Goal: Task Accomplishment & Management: Manage account settings

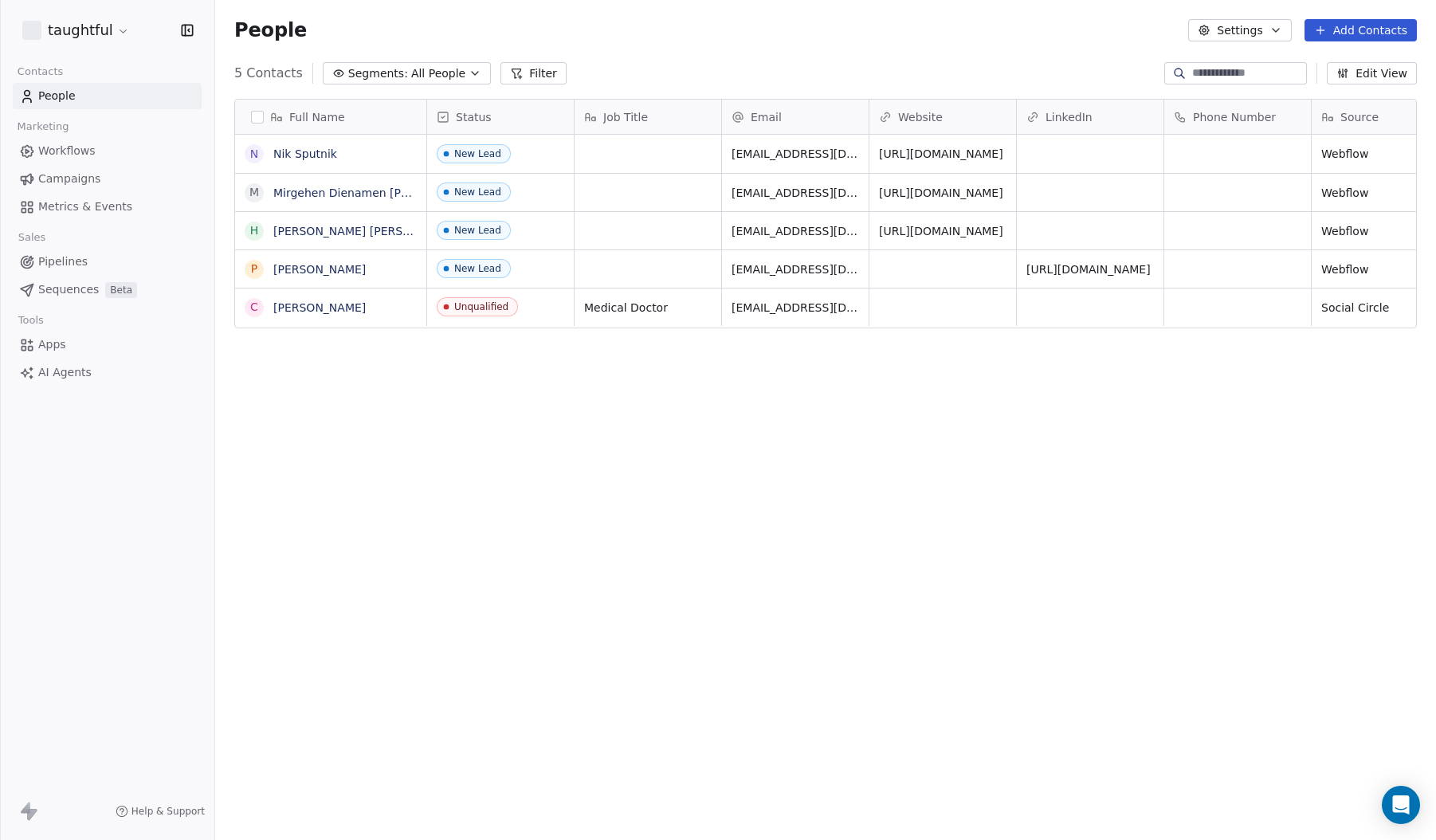
scroll to position [726, 1209]
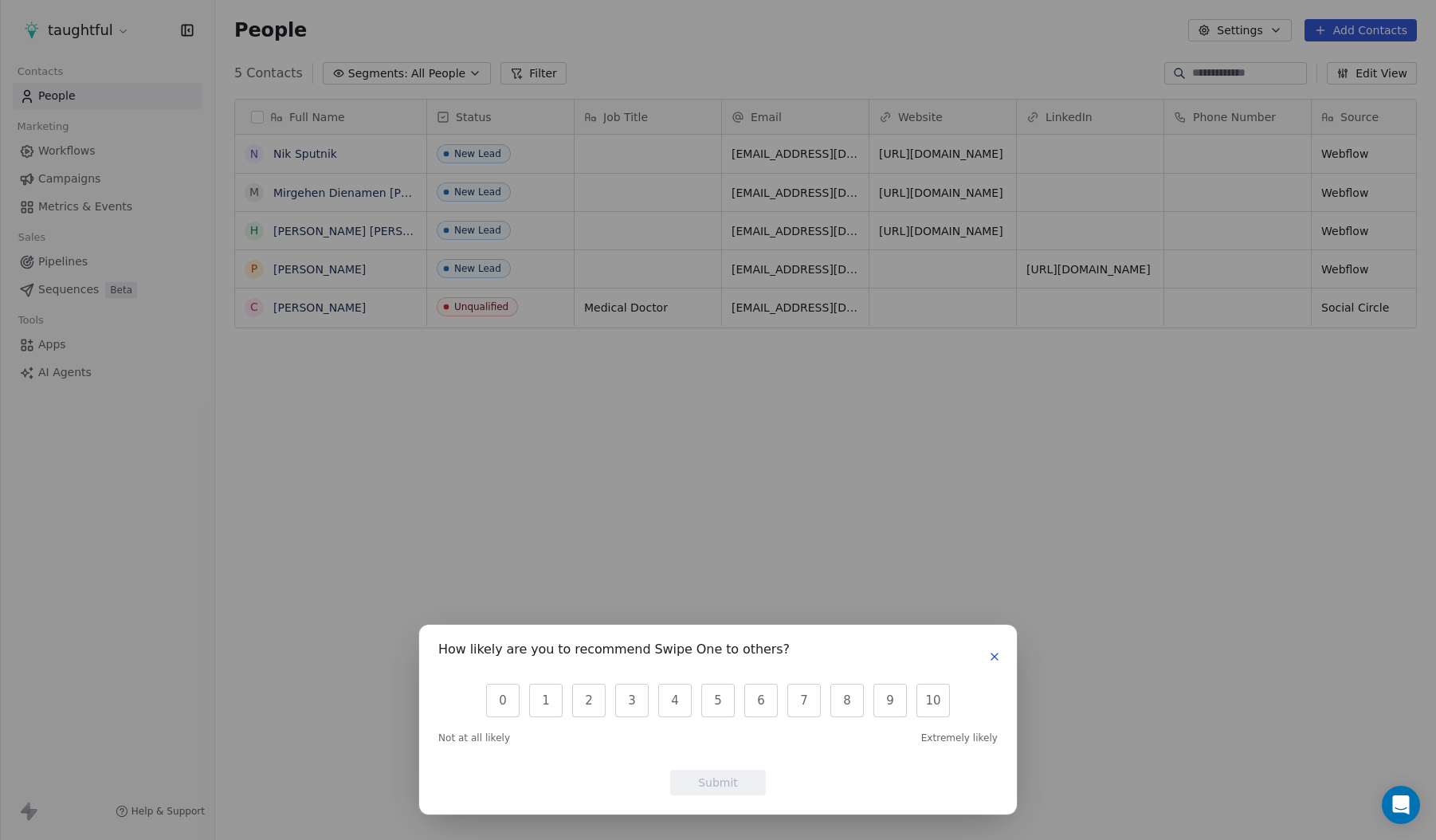
click at [1007, 662] on div "How likely are you to recommend Swipe One to others? 0 1 2 3 4 5 6 7 8 9 10 Not…" at bounding box center [718, 719] width 598 height 190
click at [1004, 666] on div "How likely are you to recommend Swipe One to others? 0 1 2 3 4 5 6 7 8 9 10 Not…" at bounding box center [718, 719] width 598 height 190
click at [996, 662] on icon "button" at bounding box center [995, 656] width 12 height 12
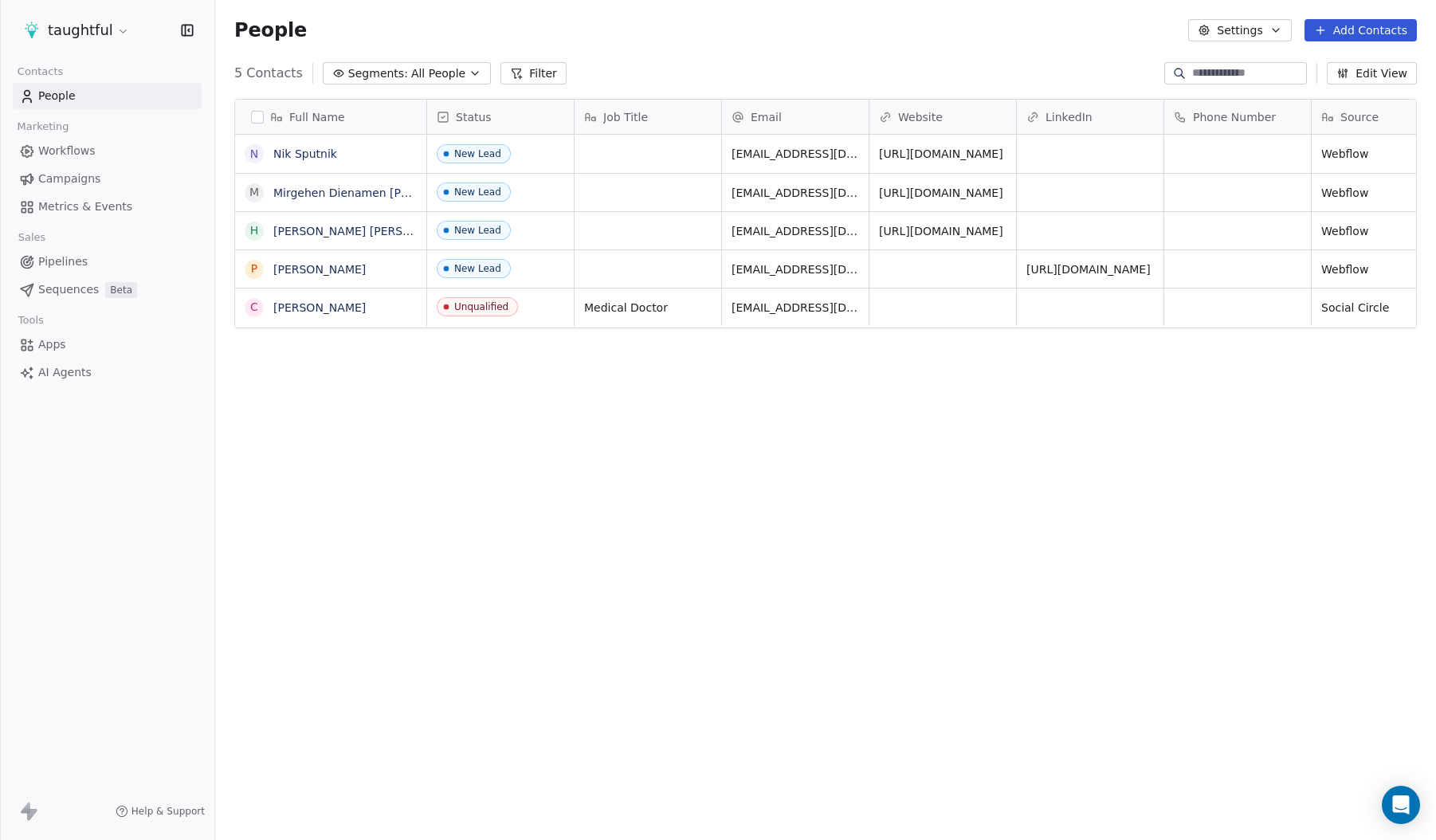
click at [601, 425] on div "Full Name N Nik Sputnik M Mirgehen Dienamen Aus H Herr Honka P Phil Karg C Chri…" at bounding box center [825, 456] width 1221 height 740
click at [252, 120] on button "button" at bounding box center [258, 117] width 12 height 12
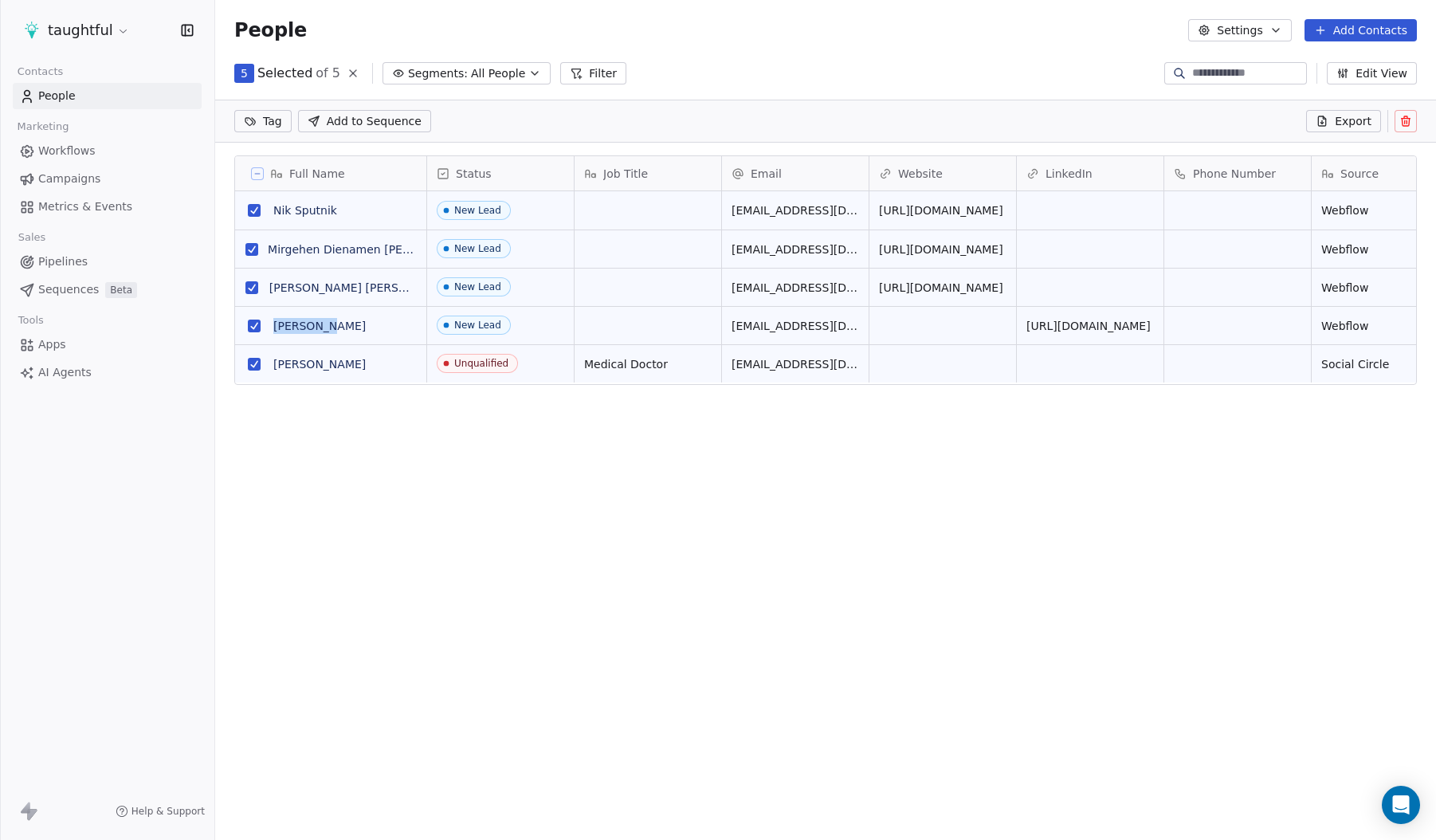
scroll to position [670, 1209]
click at [256, 359] on button "grid" at bounding box center [254, 364] width 12 height 12
click at [256, 322] on button "grid" at bounding box center [254, 326] width 12 height 12
click at [257, 323] on button "grid" at bounding box center [254, 326] width 12 height 12
click at [1410, 123] on icon at bounding box center [1406, 121] width 12 height 12
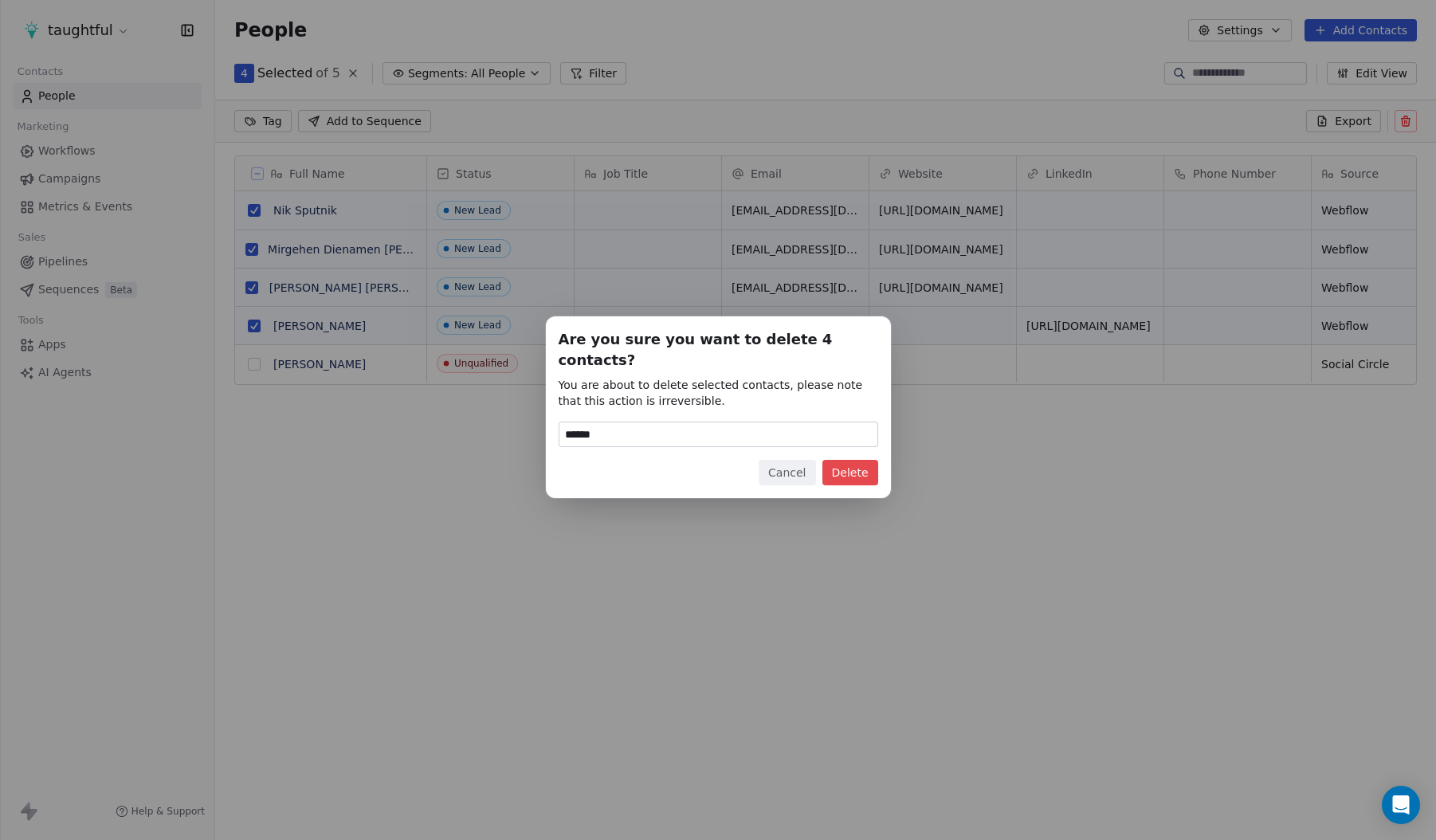
type input "******"
click at [864, 464] on button "Delete" at bounding box center [850, 472] width 56 height 26
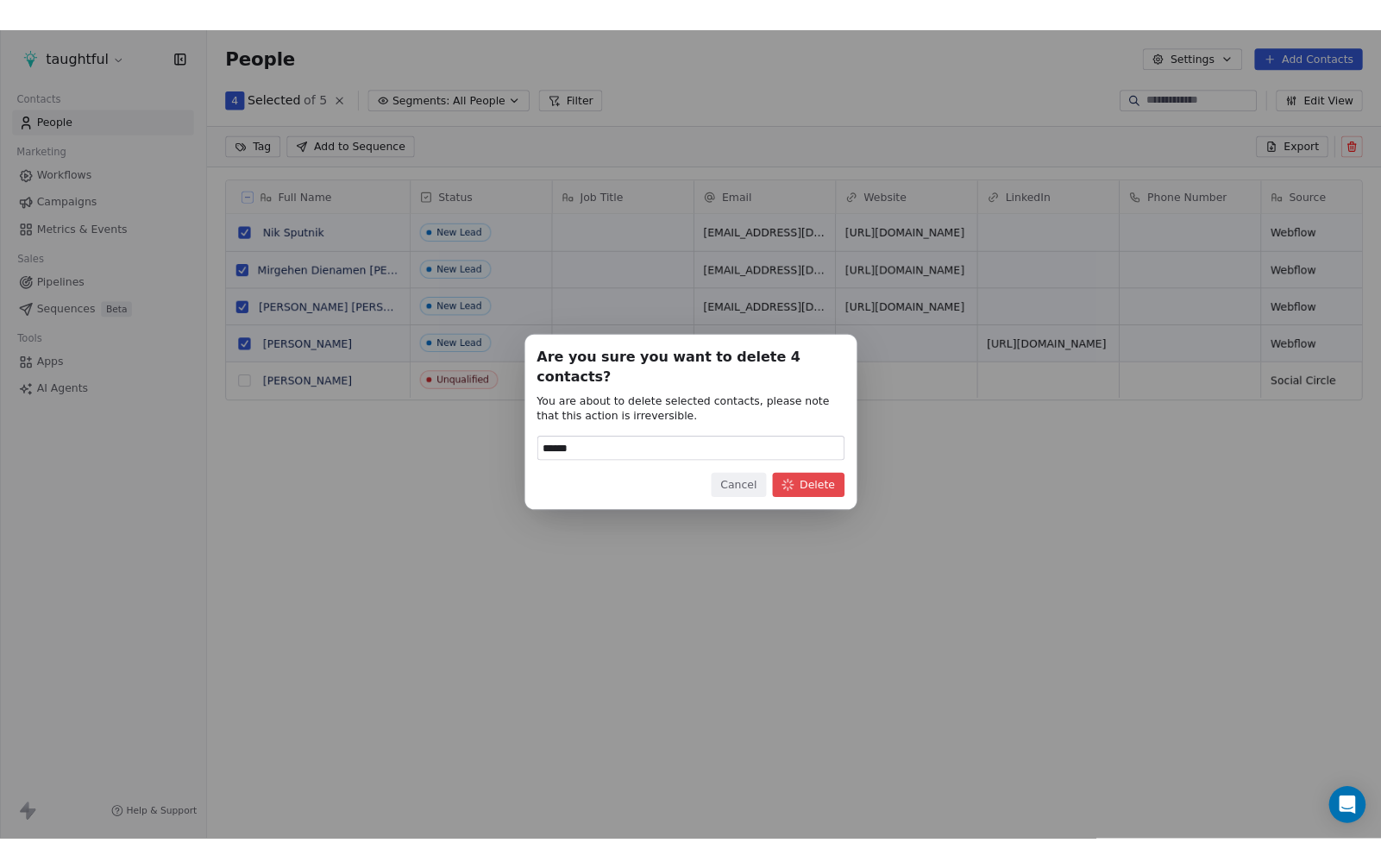
scroll to position [786, 1309]
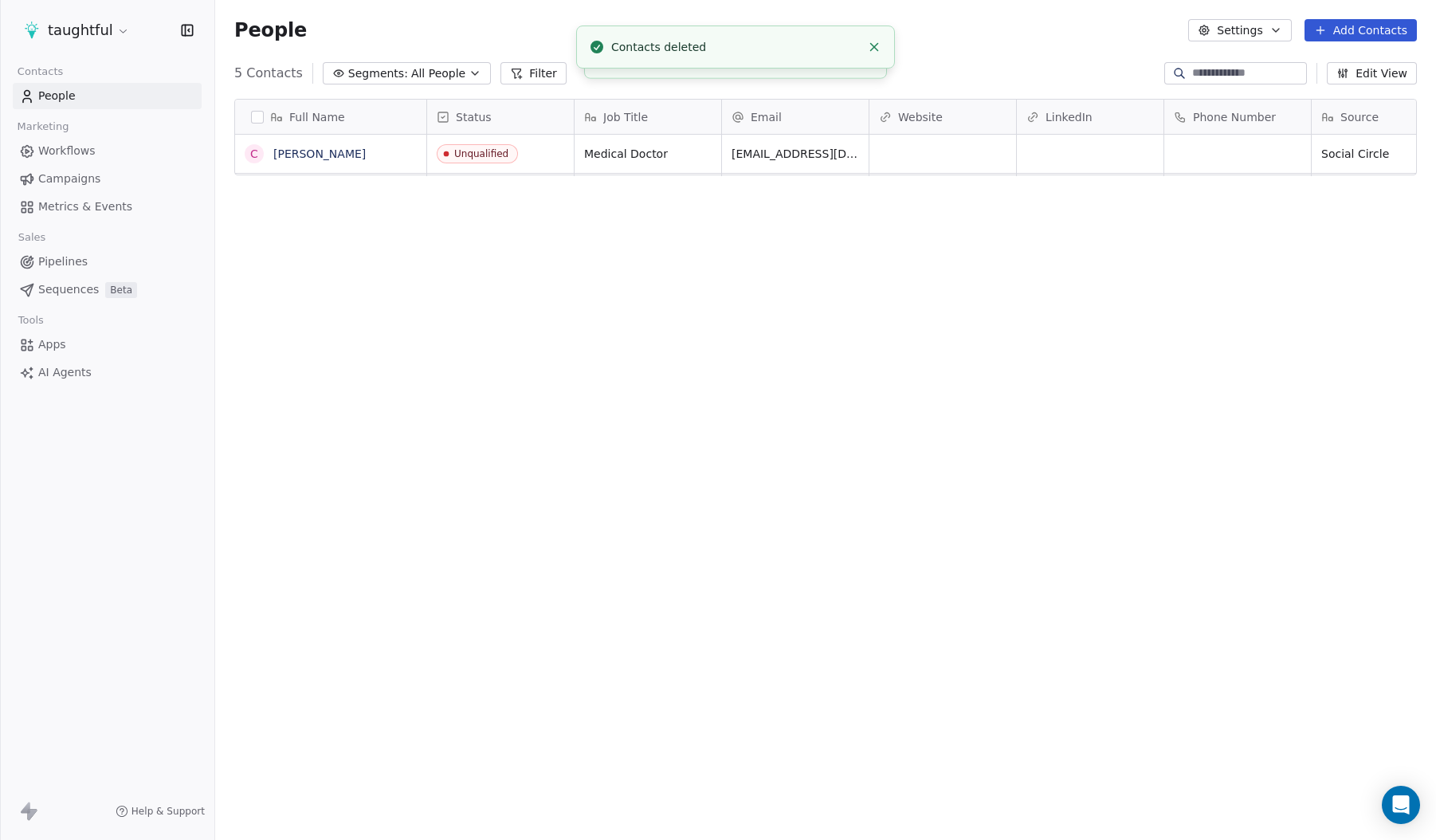
click at [712, 478] on div "Full Name C Christian Kositz Status Job Title Email Website LinkedIn Phone Numb…" at bounding box center [825, 456] width 1221 height 740
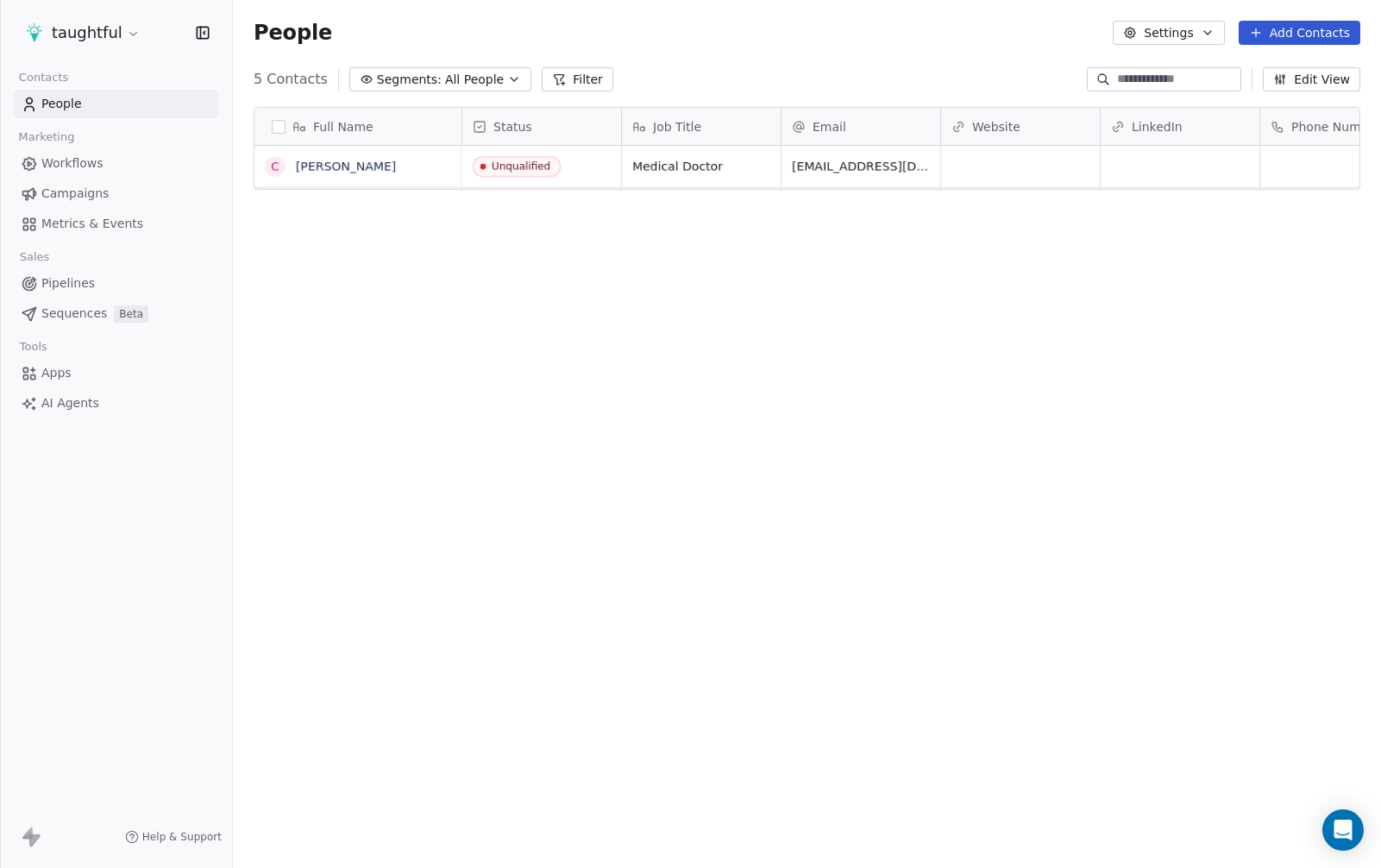
scroll to position [12, 13]
click at [66, 199] on span "Campaigns" at bounding box center [75, 193] width 67 height 18
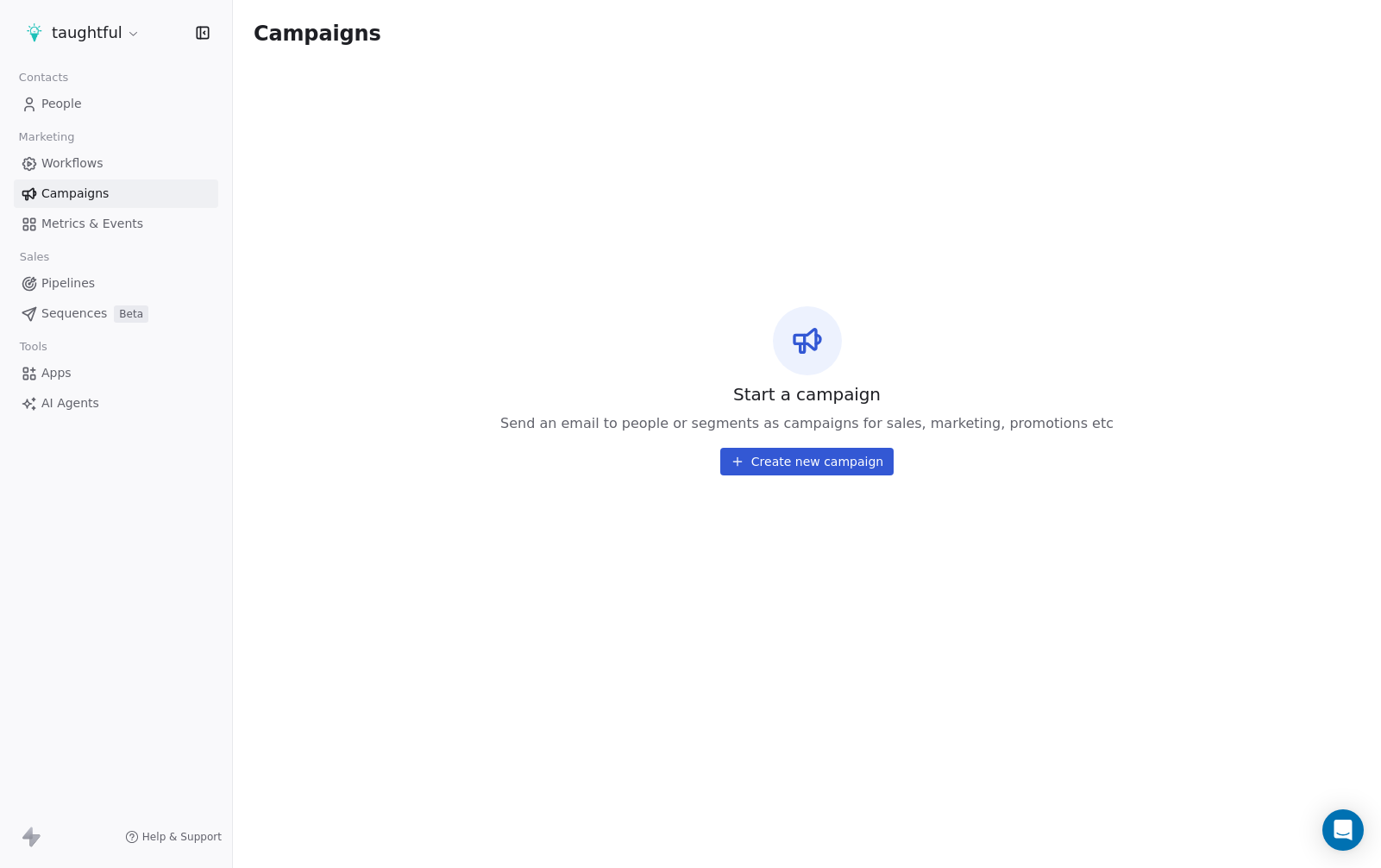
click at [83, 159] on span "Workflows" at bounding box center [72, 163] width 63 height 18
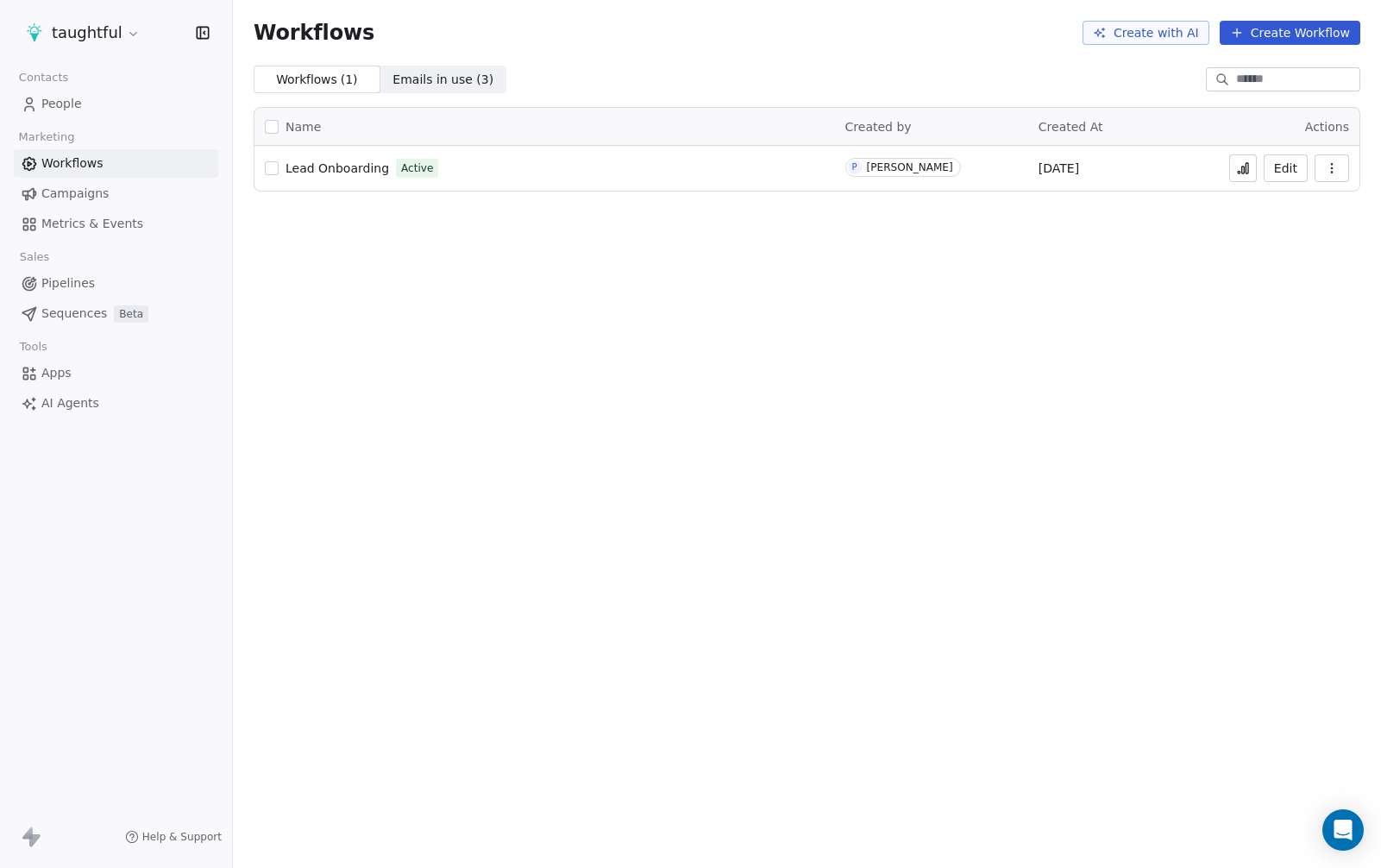
click at [630, 188] on td "Lead Onboarding Active" at bounding box center [545, 168] width 581 height 45
click at [638, 158] on div "Lead Onboarding Active" at bounding box center [544, 167] width 560 height 24
click at [1301, 169] on button "Edit" at bounding box center [1286, 168] width 44 height 28
click at [101, 27] on html "taughtful Contacts People Marketing Workflows Campaigns Metrics & Events Sales …" at bounding box center [690, 434] width 1381 height 868
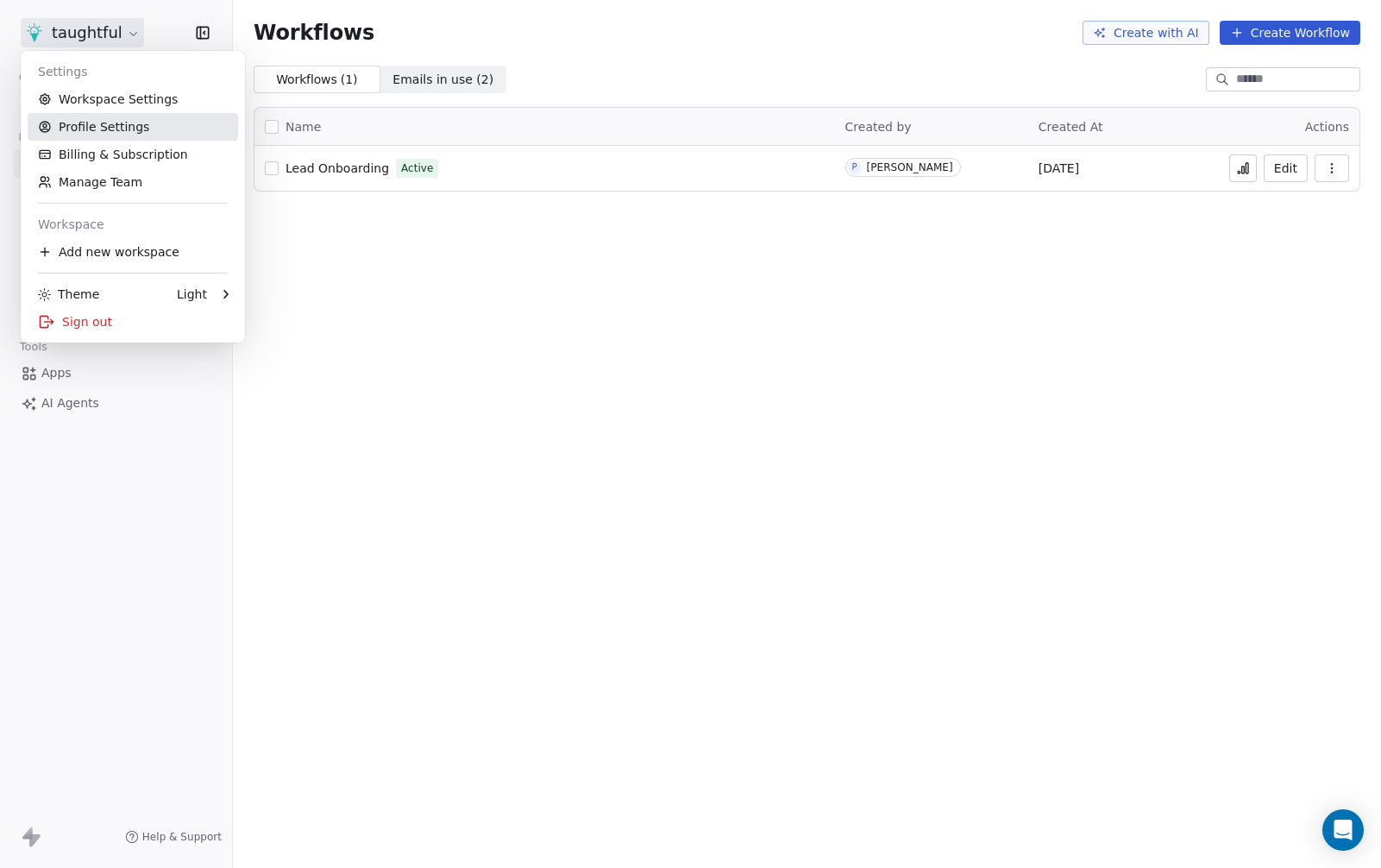
click at [125, 119] on link "Profile Settings" at bounding box center [133, 127] width 211 height 28
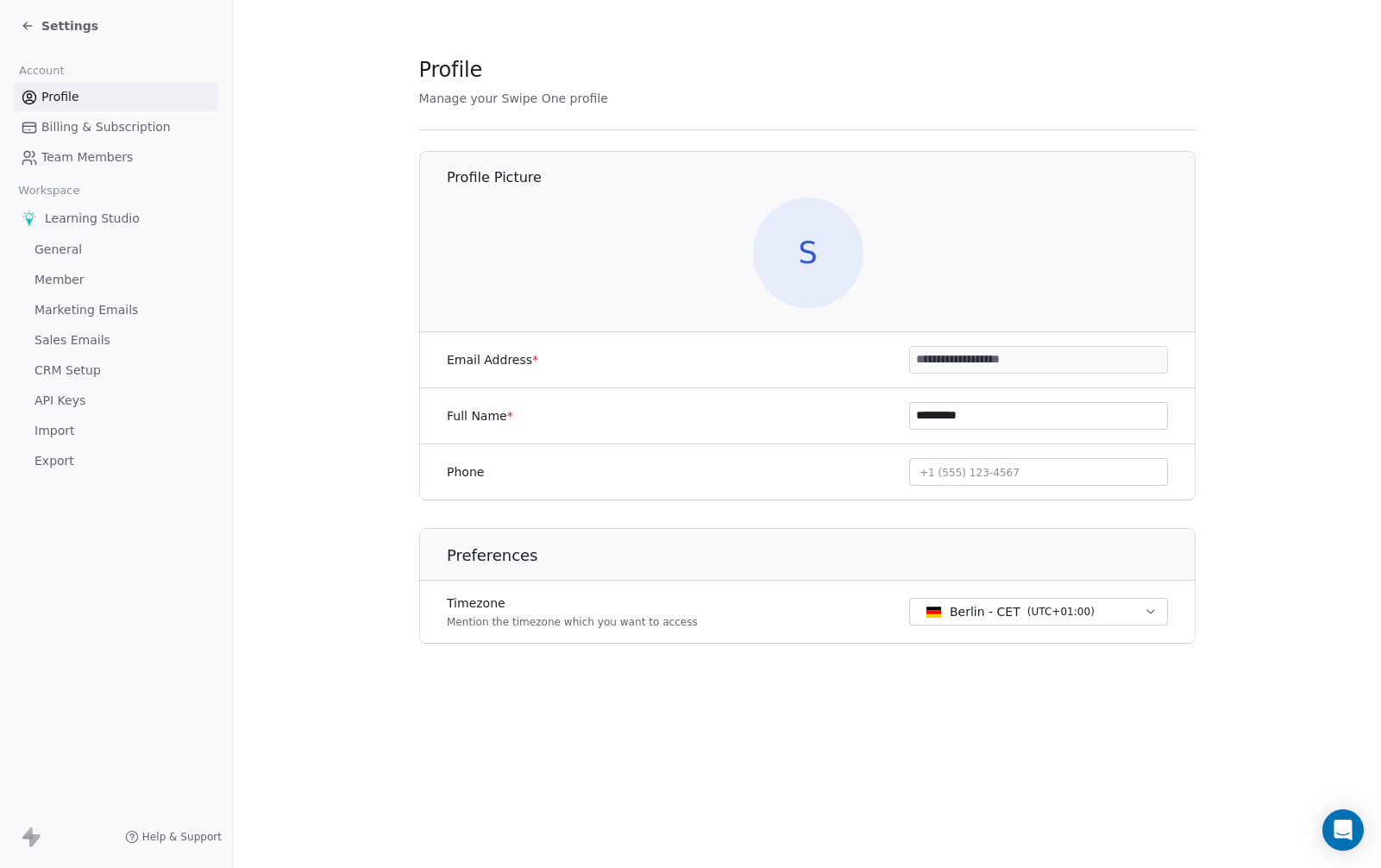
click at [793, 260] on span "S" at bounding box center [807, 252] width 111 height 111
click at [129, 122] on span "Billing & Subscription" at bounding box center [106, 127] width 130 height 18
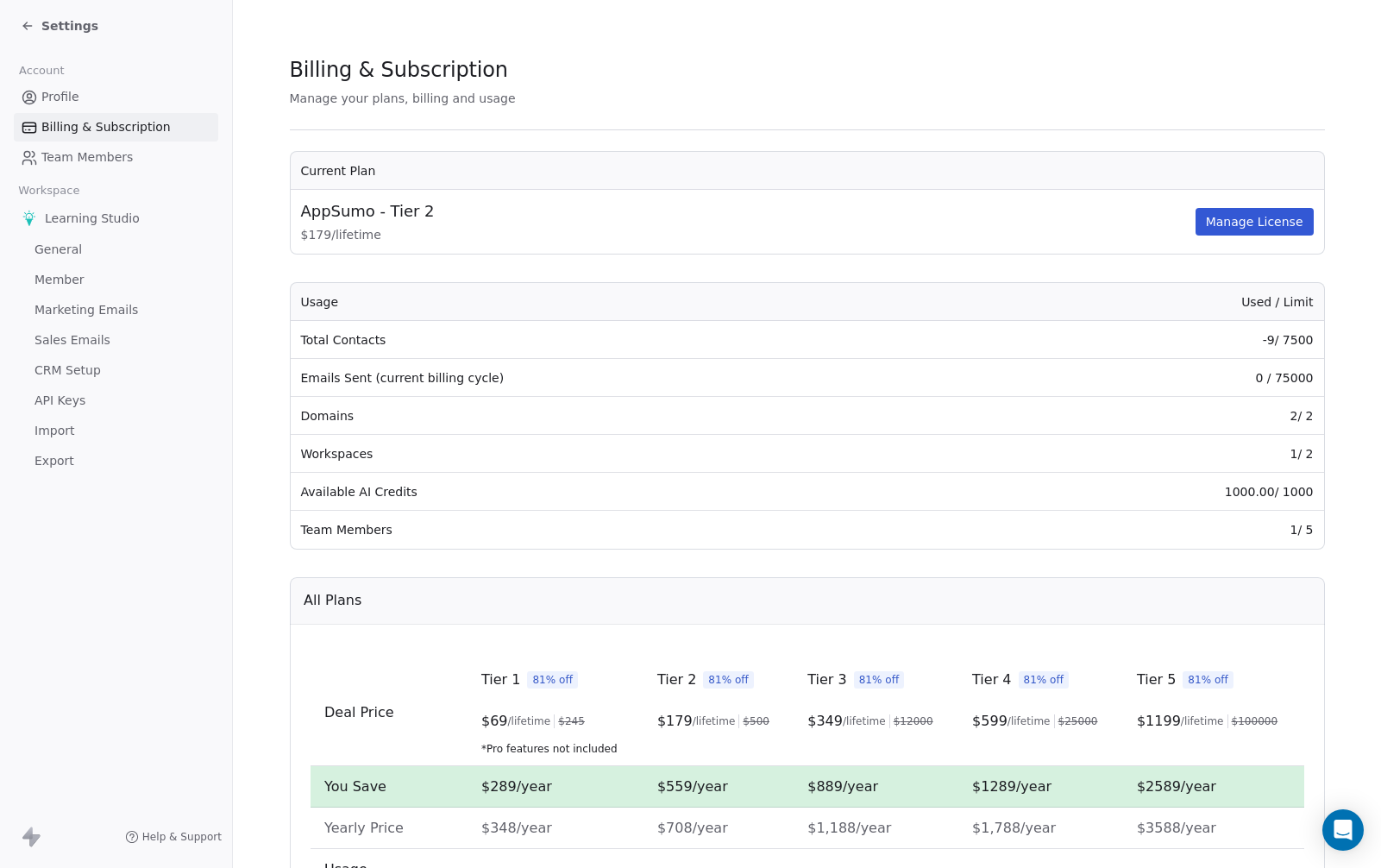
click at [132, 106] on link "Profile" at bounding box center [115, 97] width 205 height 29
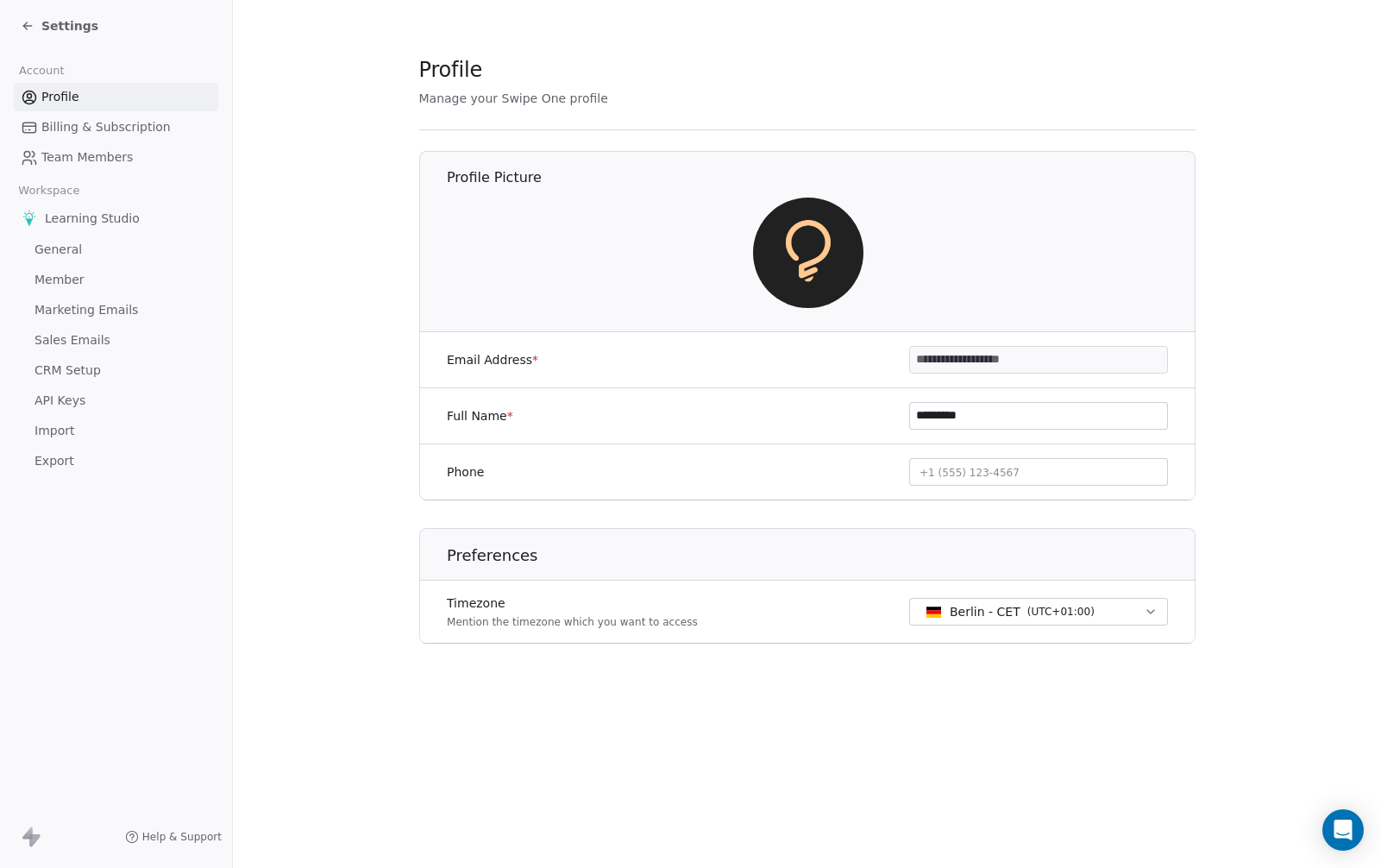
click at [95, 212] on span "Learning Studio" at bounding box center [92, 218] width 95 height 17
click at [38, 216] on div "Learning Studio" at bounding box center [115, 218] width 205 height 31
click at [26, 220] on img at bounding box center [30, 218] width 17 height 17
click at [49, 264] on div "Learning Studio General Member Marketing Emails Sales Emails CRM Setup API Keys…" at bounding box center [115, 339] width 205 height 273
click at [50, 260] on link "General" at bounding box center [115, 250] width 205 height 29
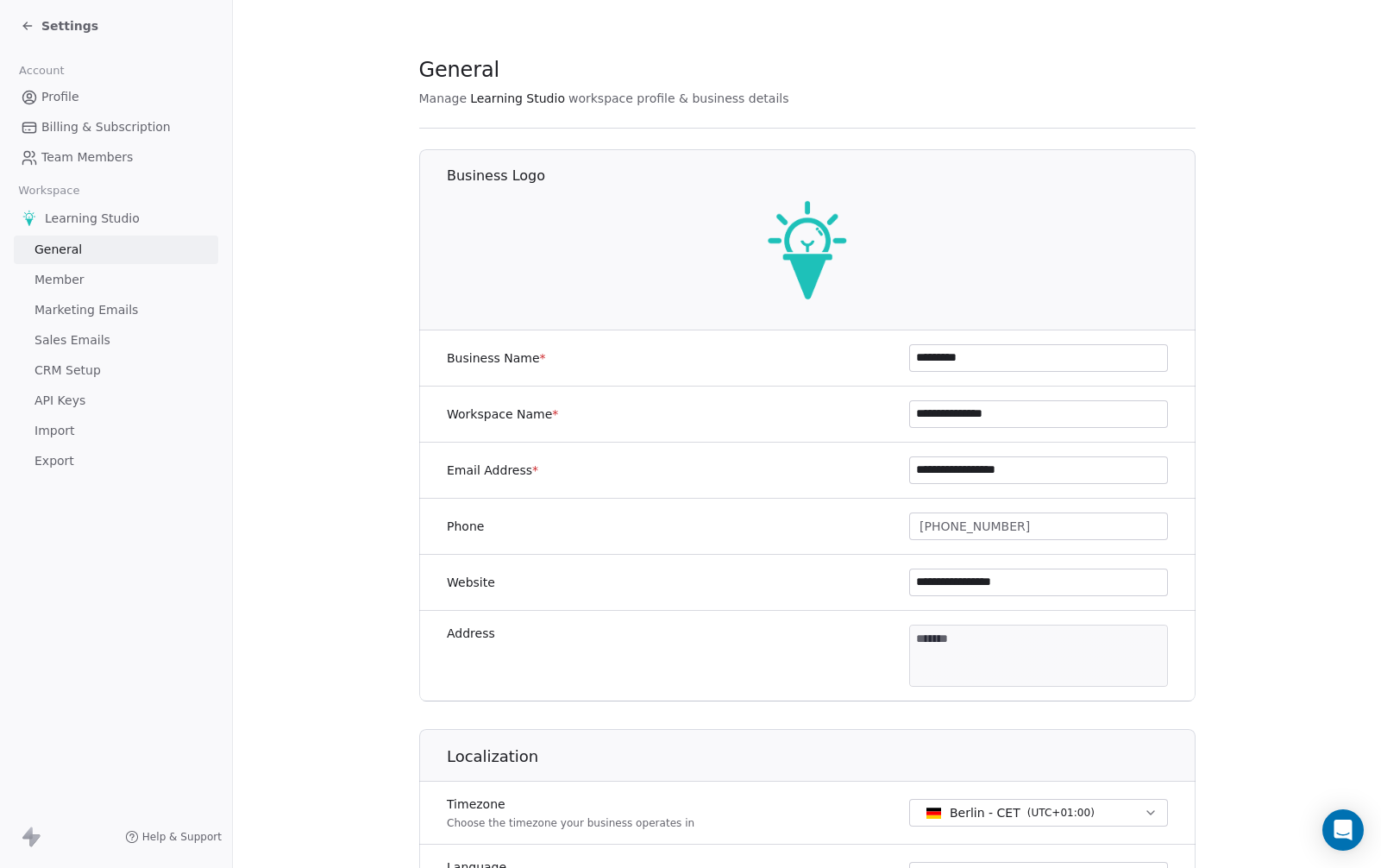
click at [795, 245] on img at bounding box center [807, 251] width 111 height 111
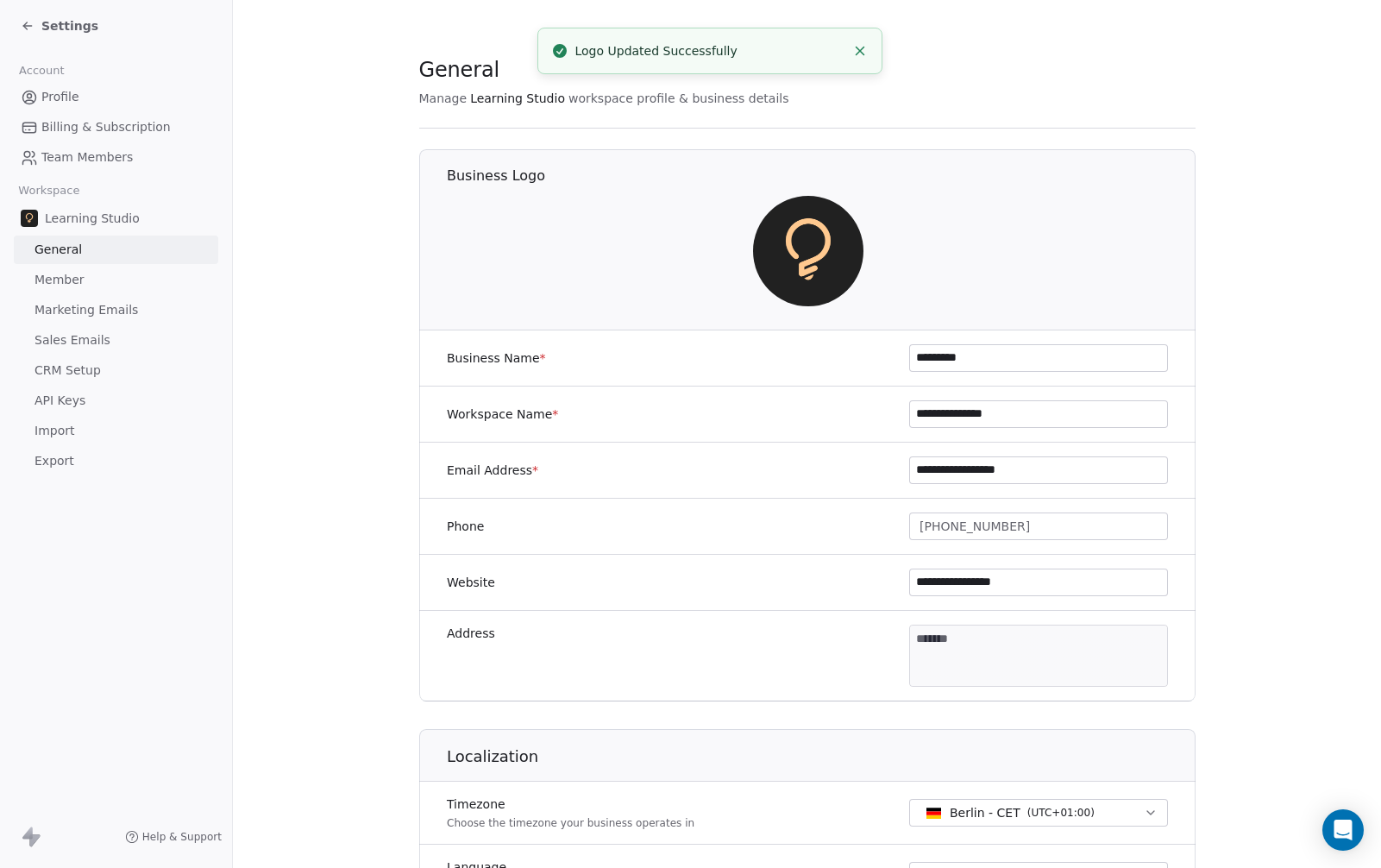
scroll to position [4, 0]
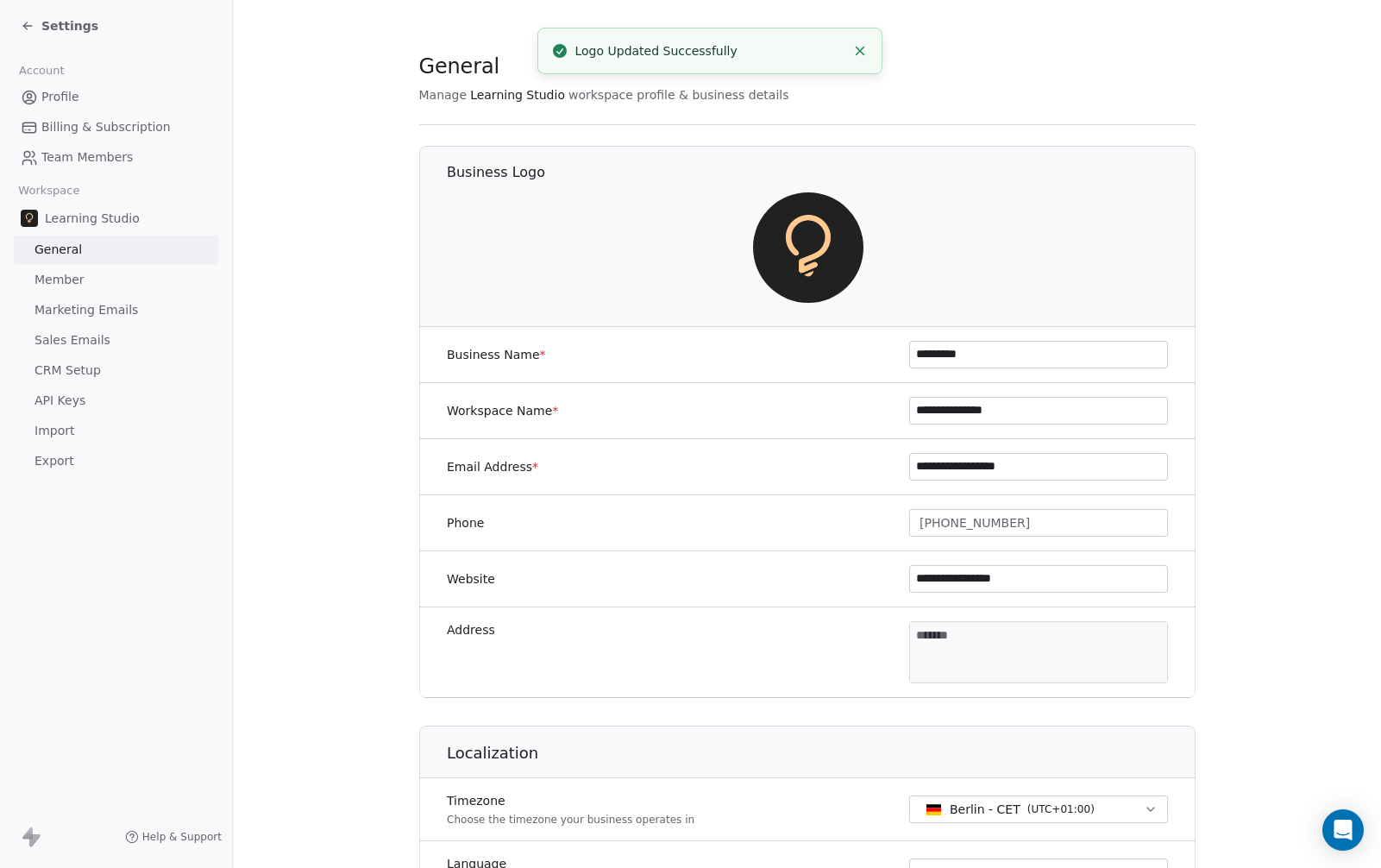
click at [265, 321] on section "**********" at bounding box center [807, 804] width 1148 height 1615
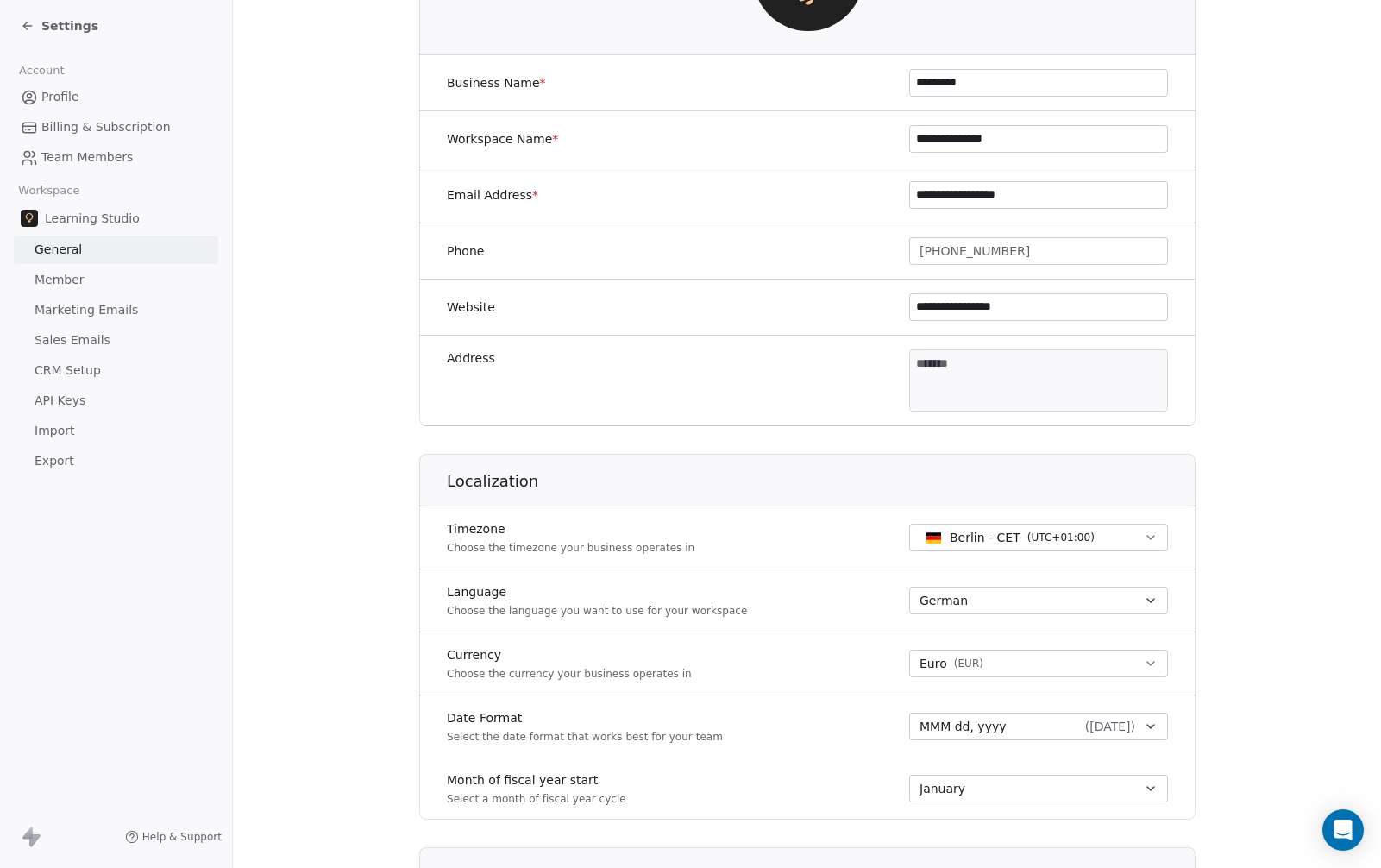
scroll to position [292, 0]
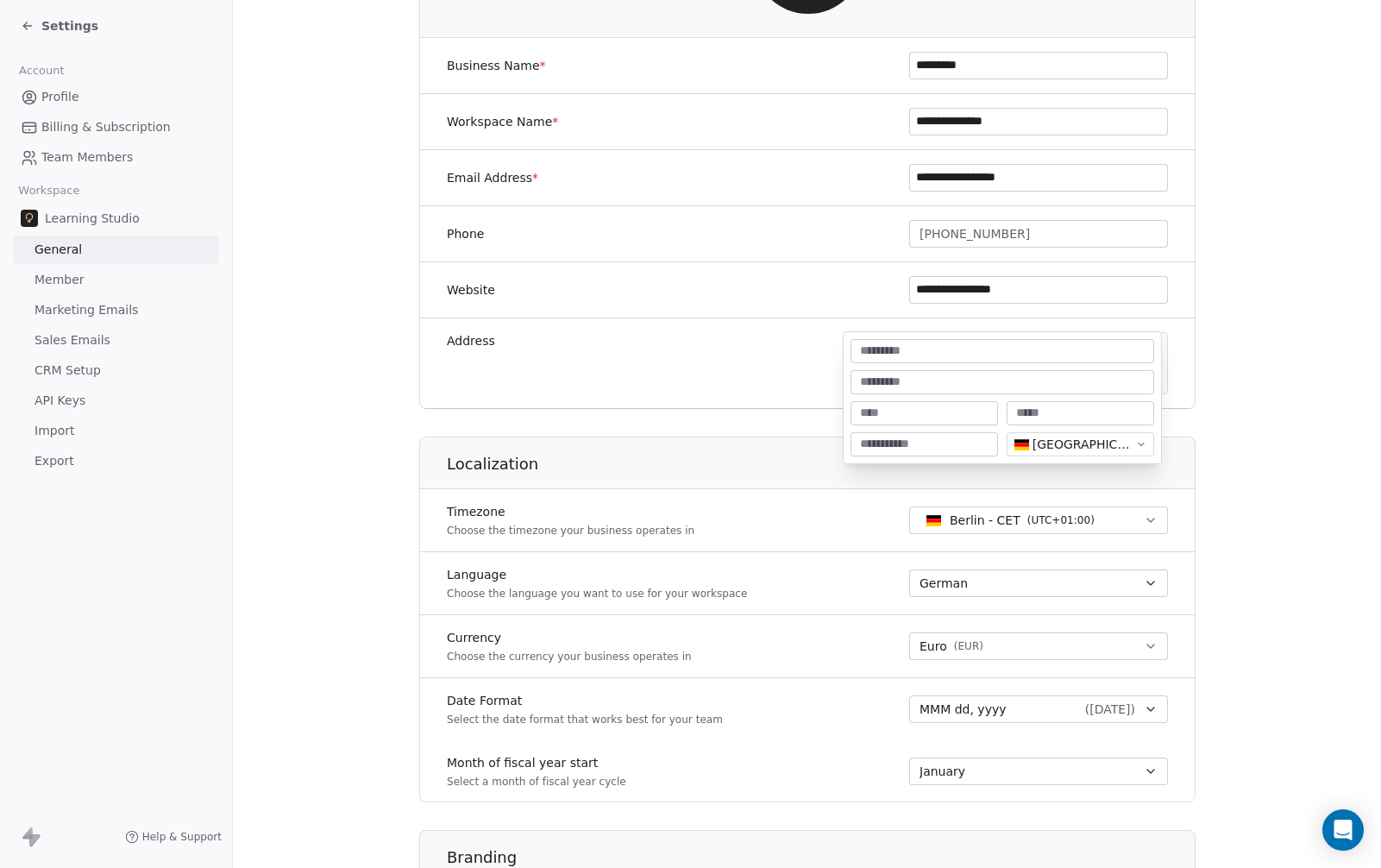
click at [976, 374] on body "**********" at bounding box center [690, 434] width 1381 height 868
paste input "**********"
type input "**********"
click at [936, 377] on input at bounding box center [1002, 383] width 297 height 17
click at [937, 417] on input at bounding box center [924, 413] width 140 height 17
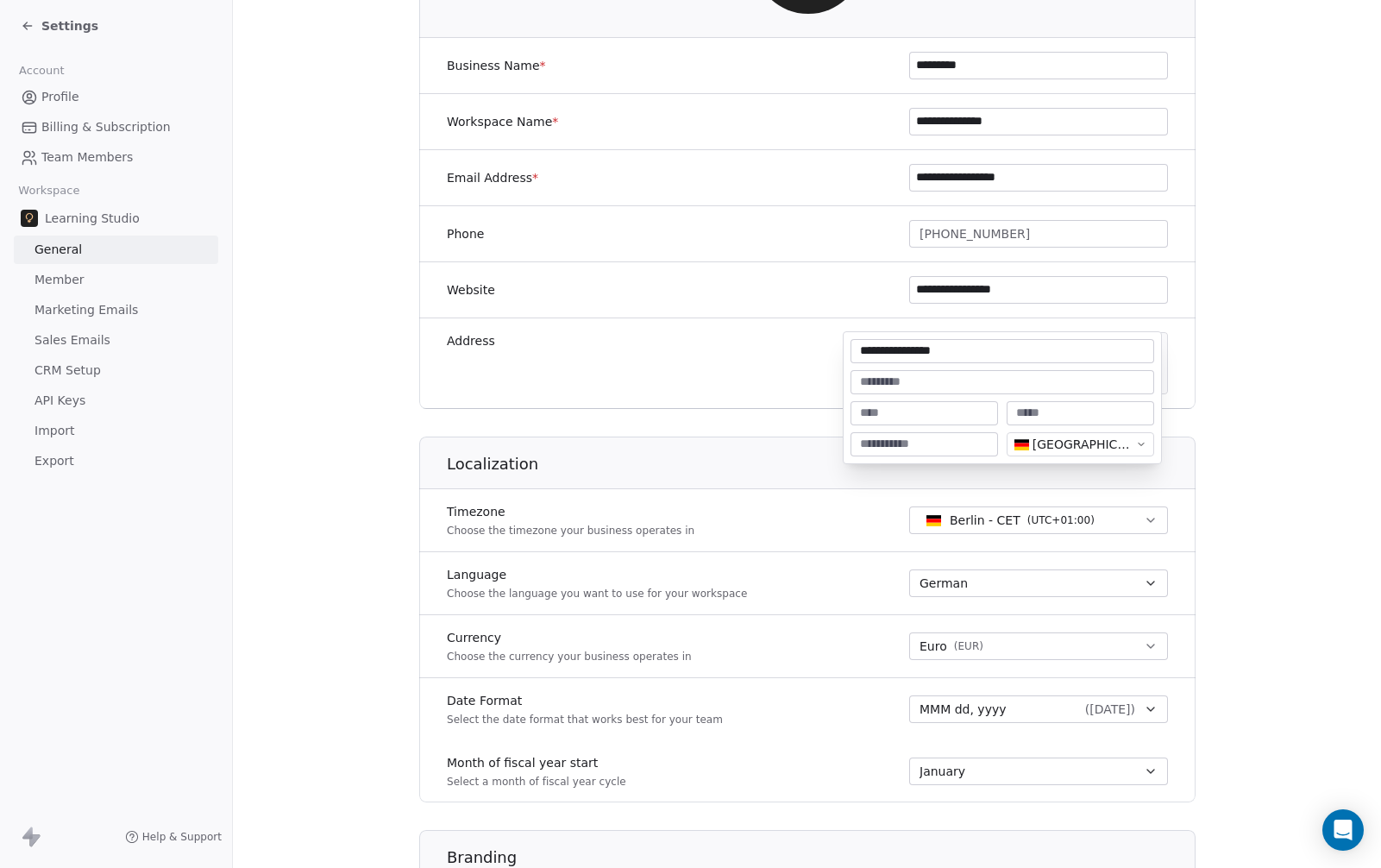
paste input "*********"
type input "*********"
click at [901, 442] on input at bounding box center [924, 444] width 140 height 17
type input "*****"
click at [1041, 409] on input at bounding box center [1081, 413] width 140 height 17
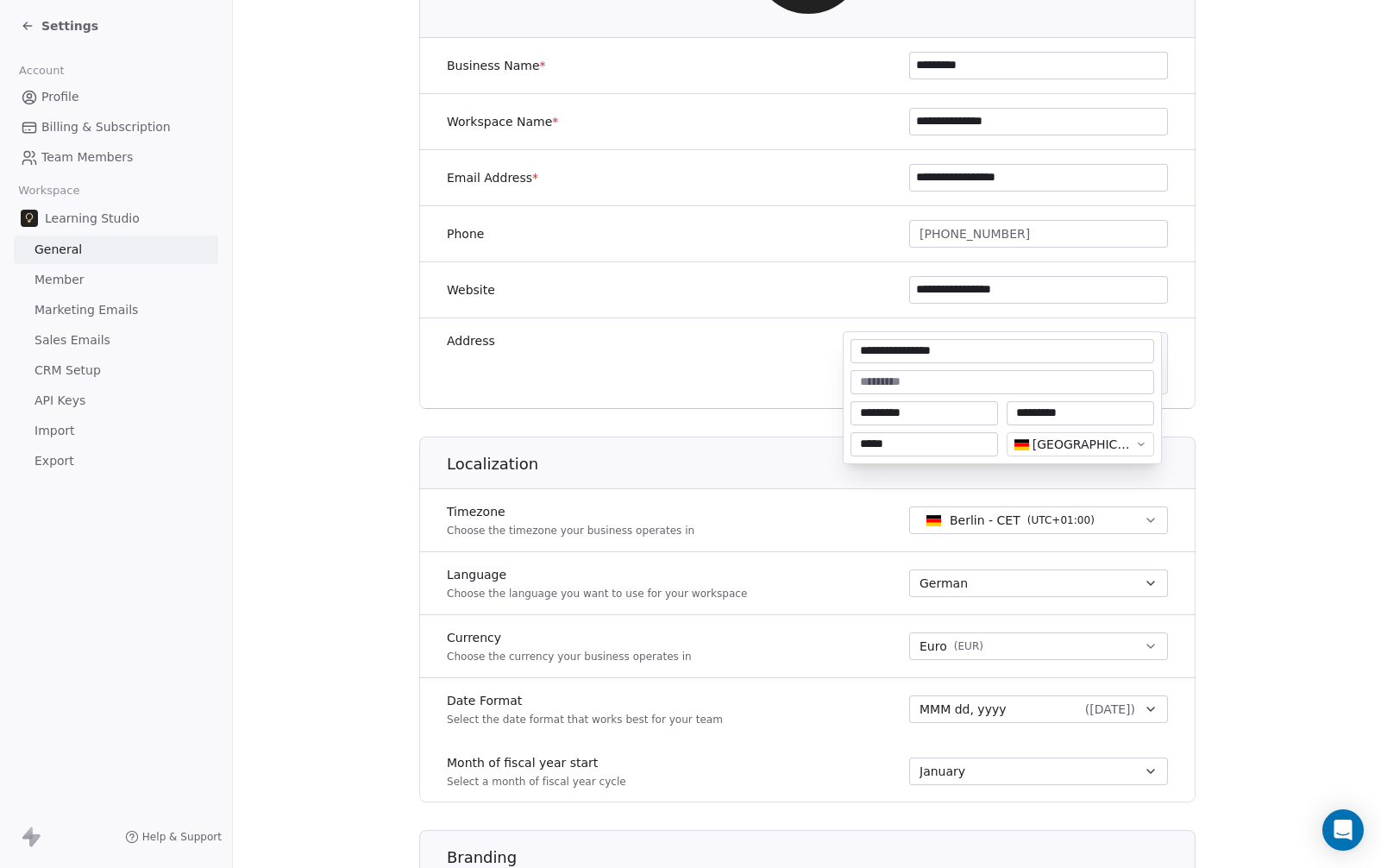
paste input "********"
type input "**********"
click at [1111, 398] on div "**********" at bounding box center [1002, 397] width 317 height 131
click at [1113, 382] on input at bounding box center [1002, 383] width 297 height 17
type textarea "**********"
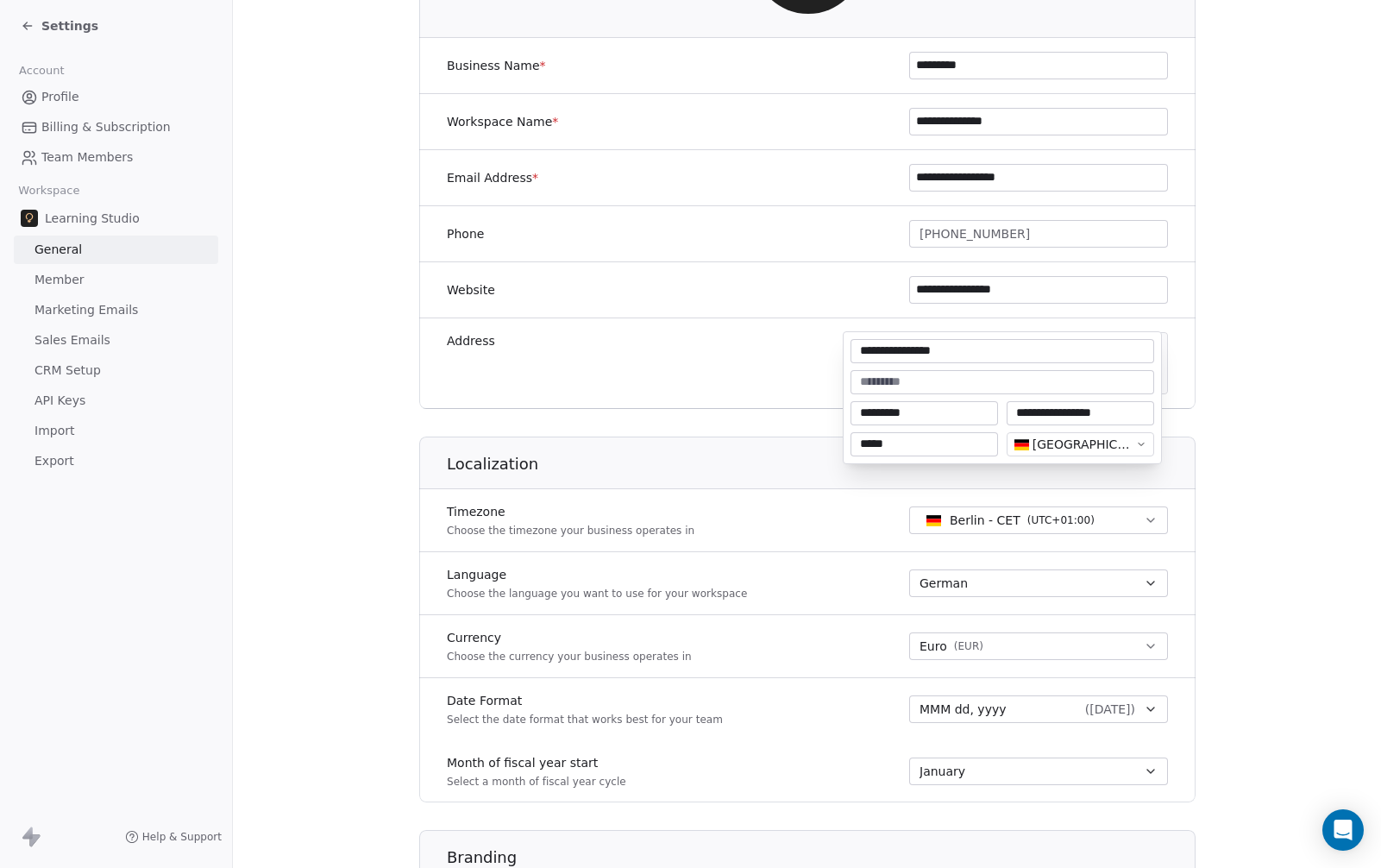
click at [1204, 360] on html "**********" at bounding box center [690, 434] width 1381 height 868
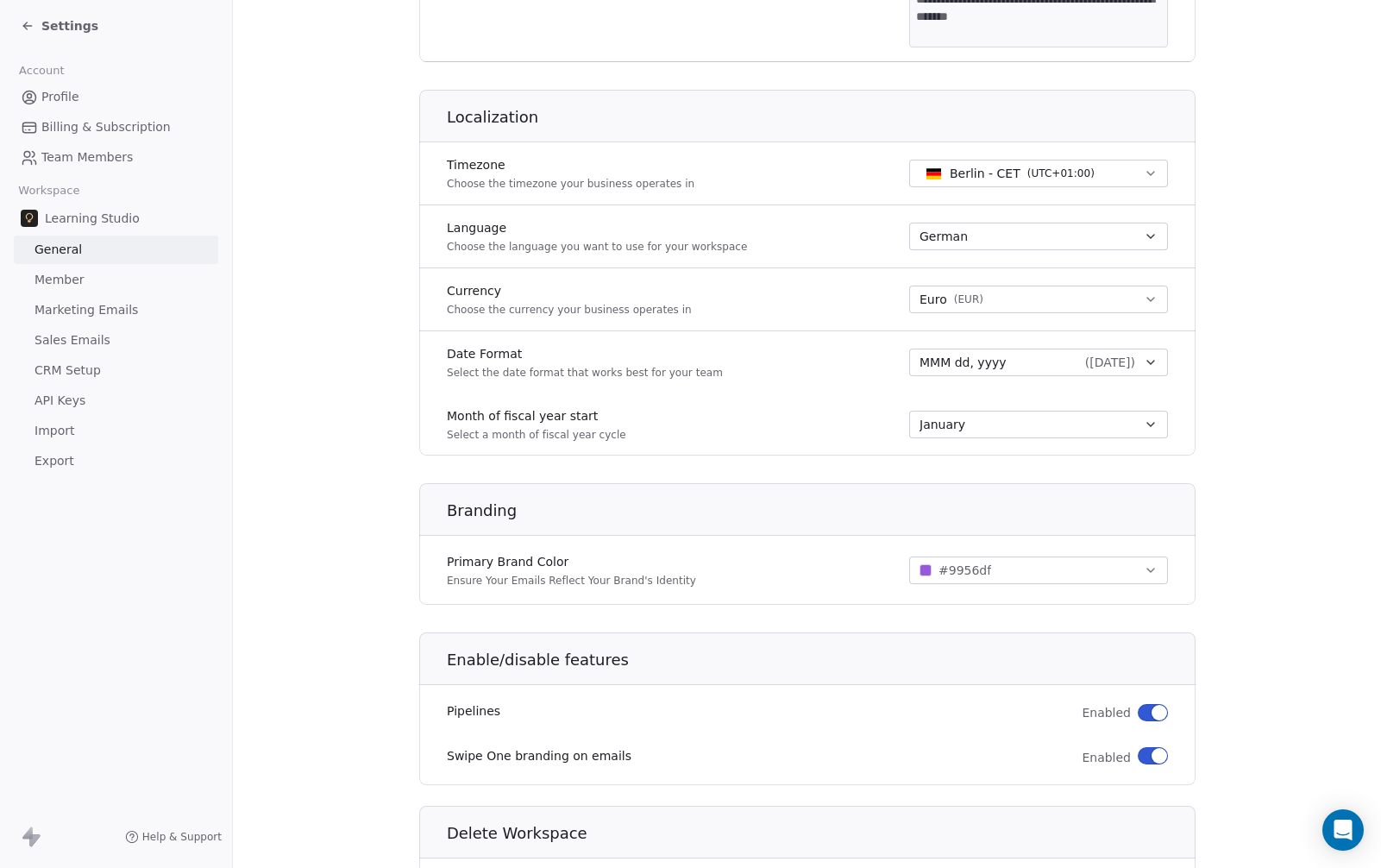
scroll to position [651, 0]
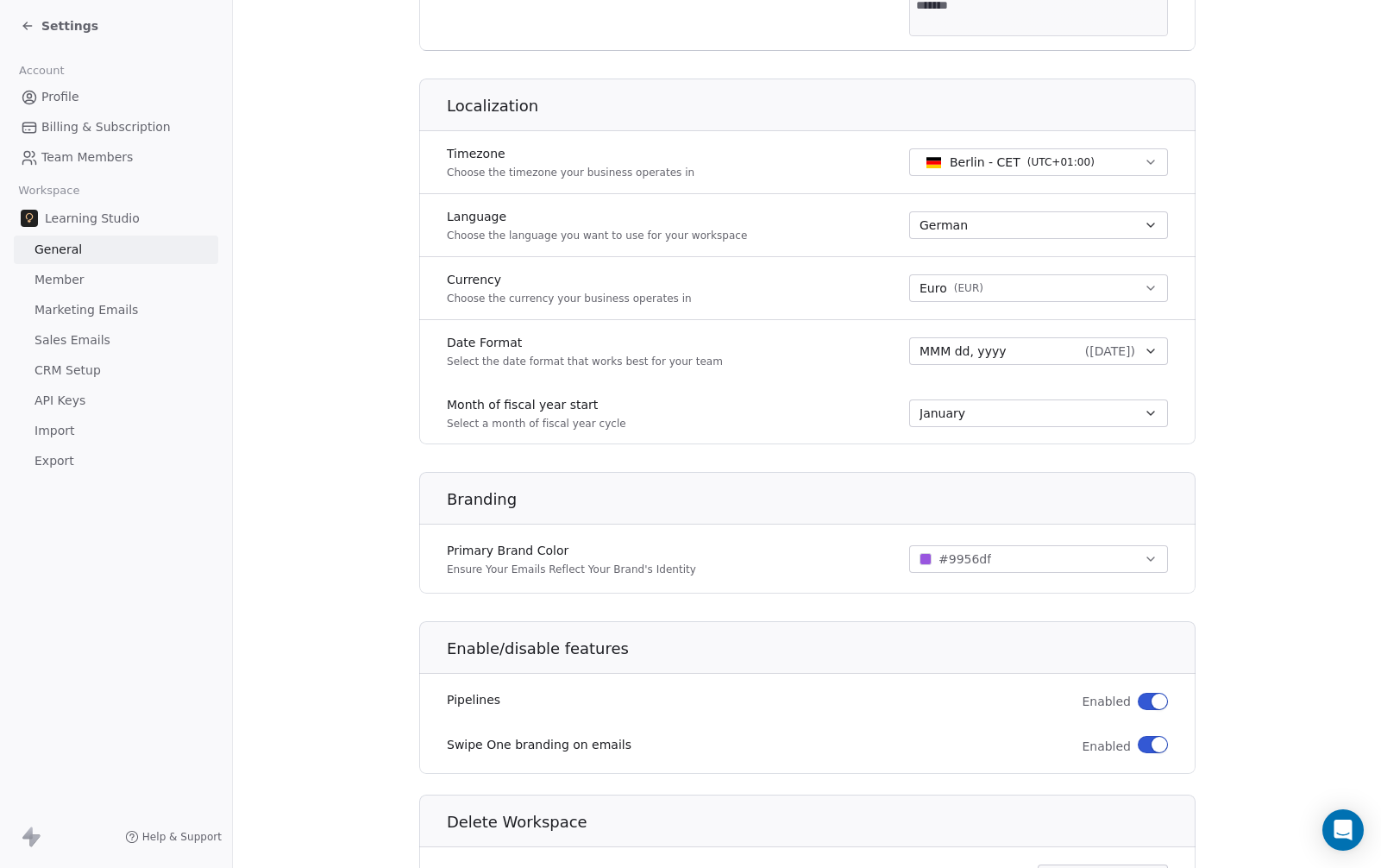
click at [990, 353] on span "MMM dd, yyyy" at bounding box center [963, 351] width 88 height 17
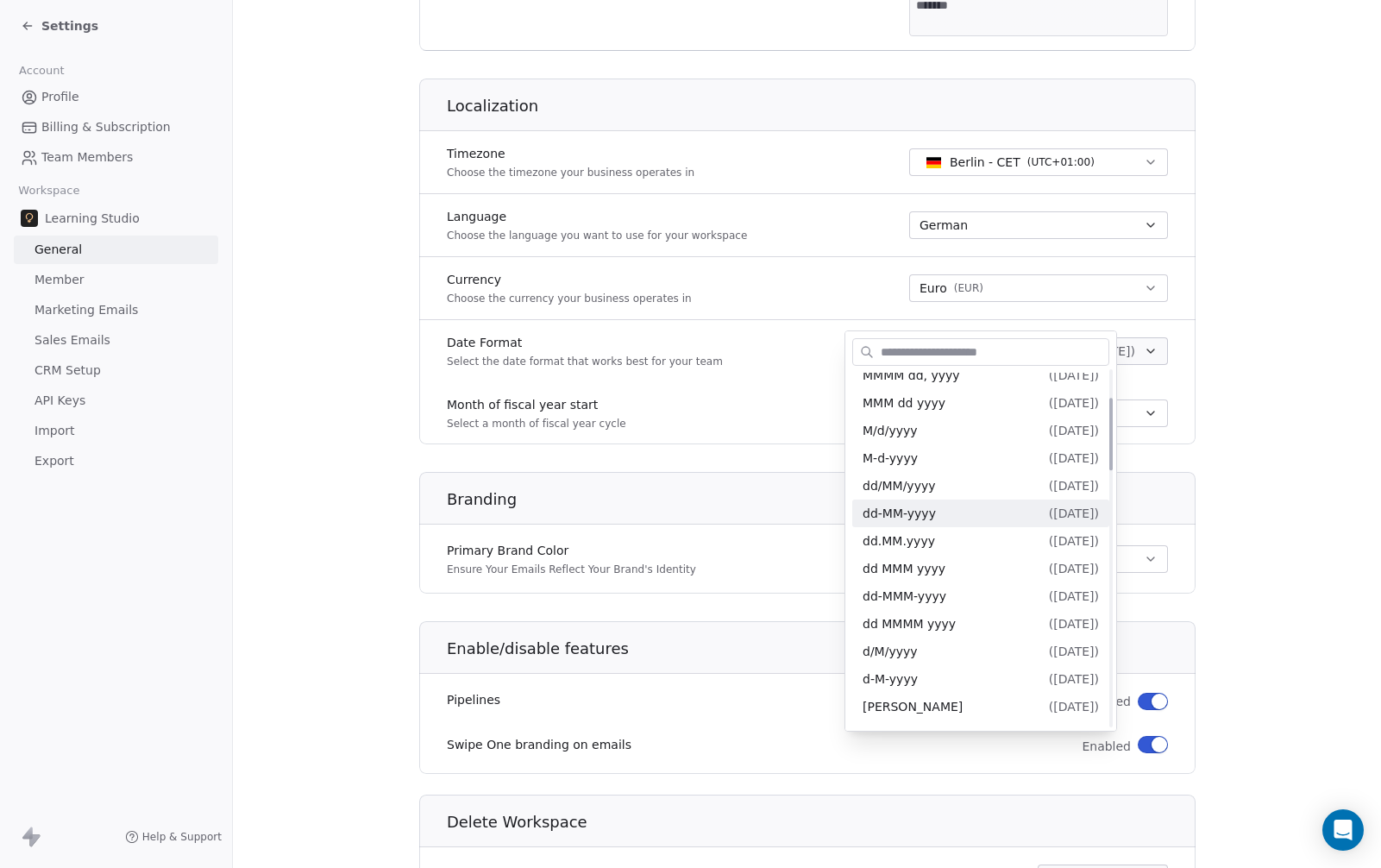
scroll to position [163, 0]
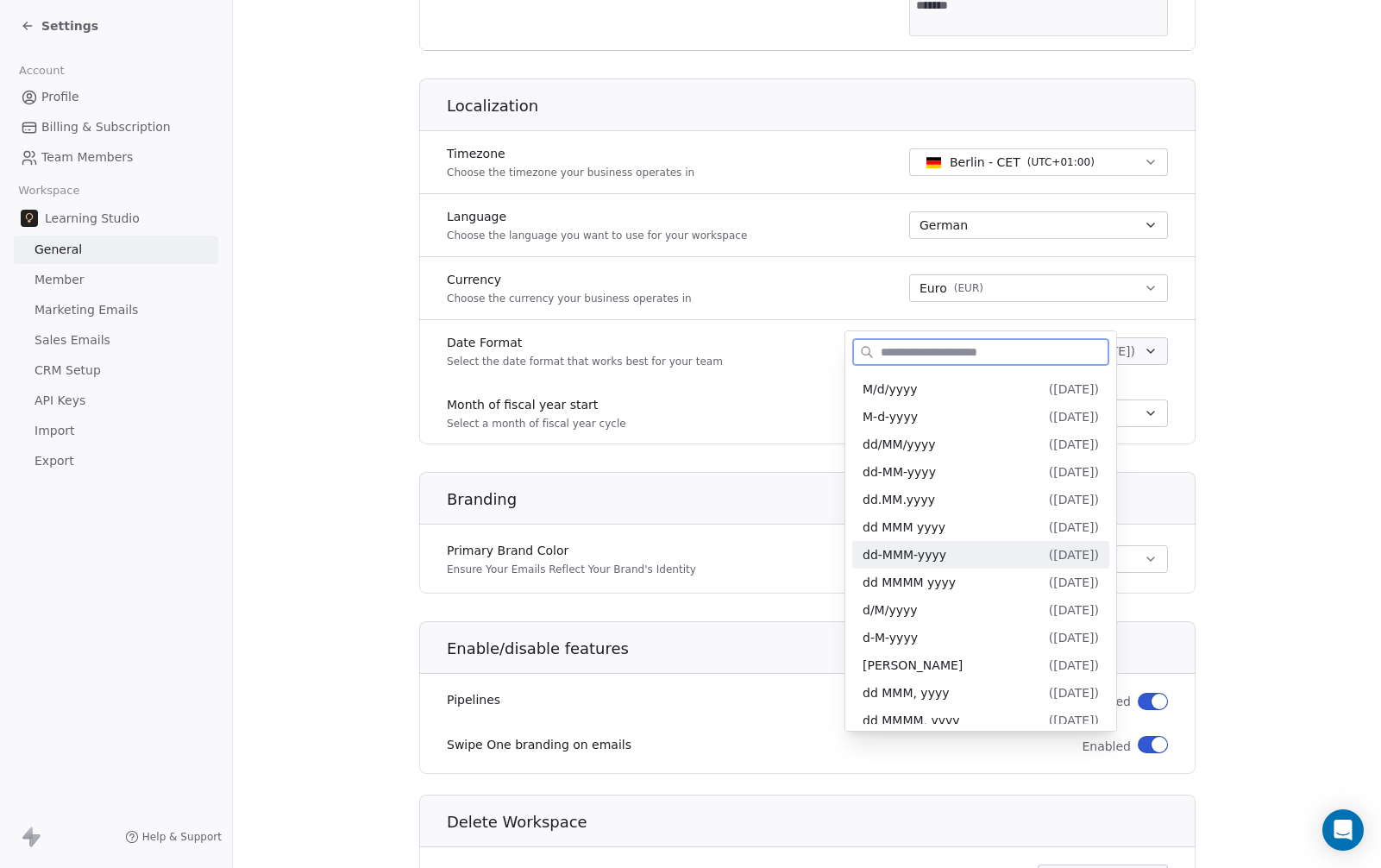
click at [963, 561] on div "dd-MMM-yyyy ( 12-Oct-2025 )" at bounding box center [981, 555] width 237 height 18
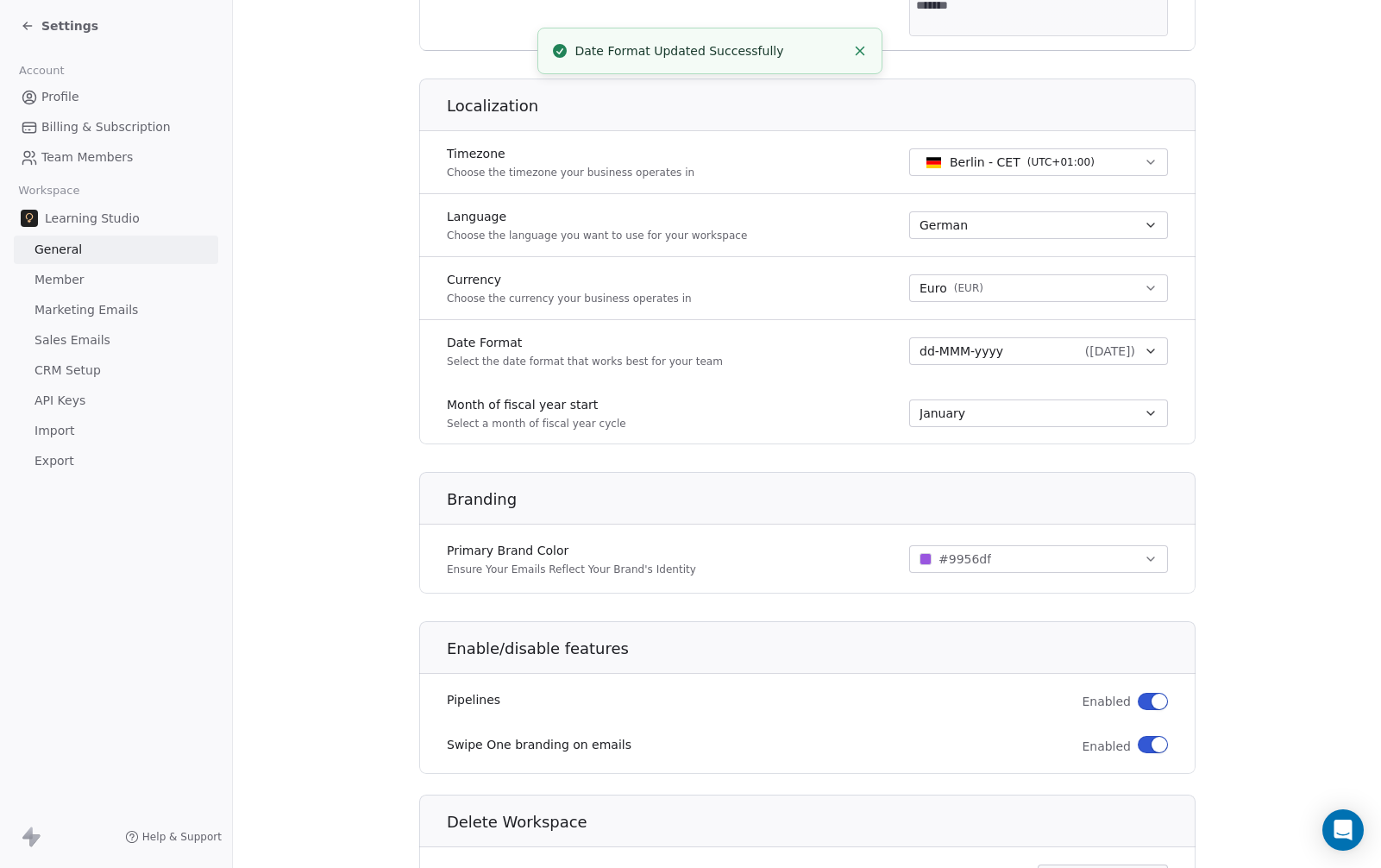
click at [1275, 474] on section "**********" at bounding box center [807, 157] width 1148 height 1615
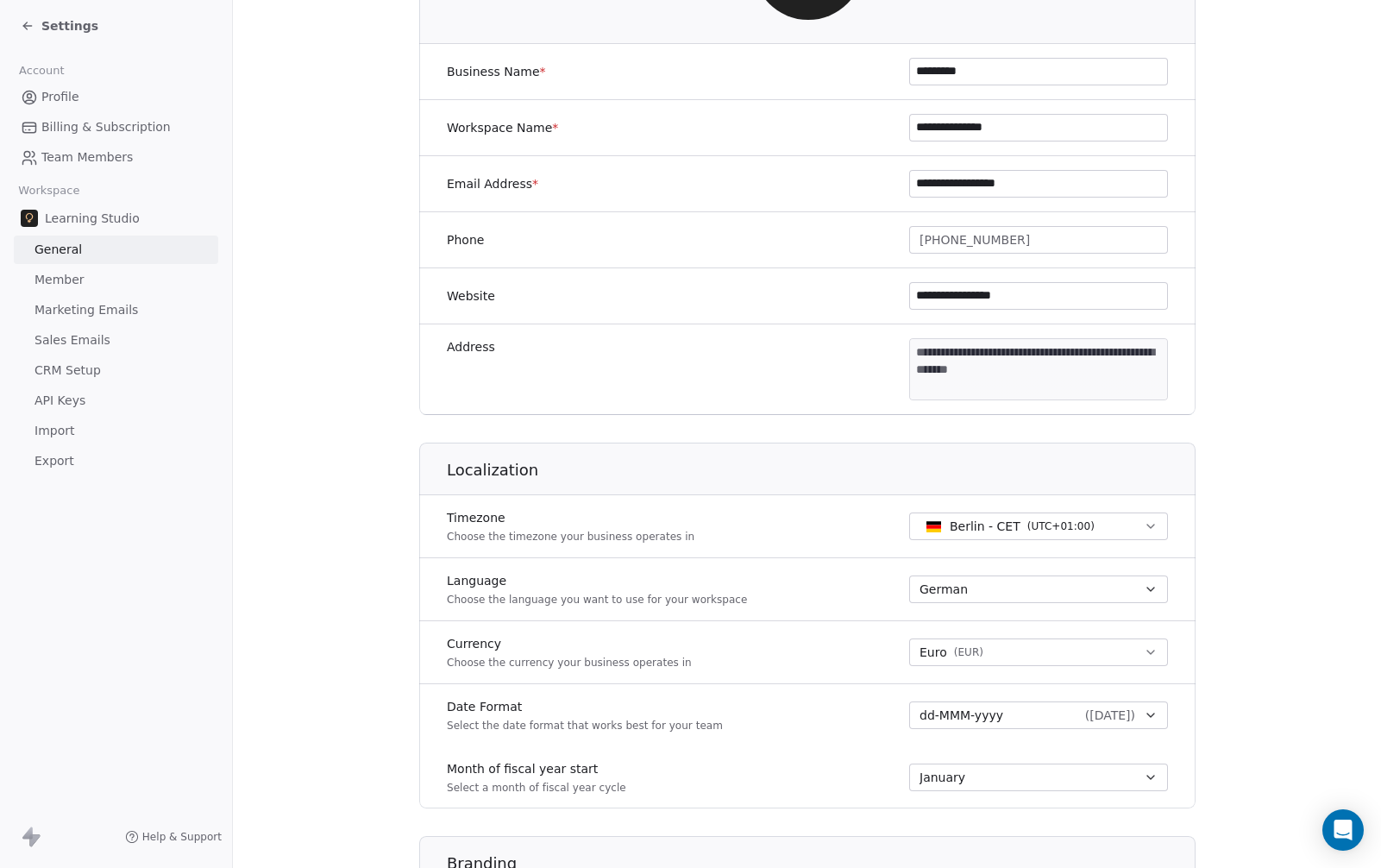
scroll to position [0, 0]
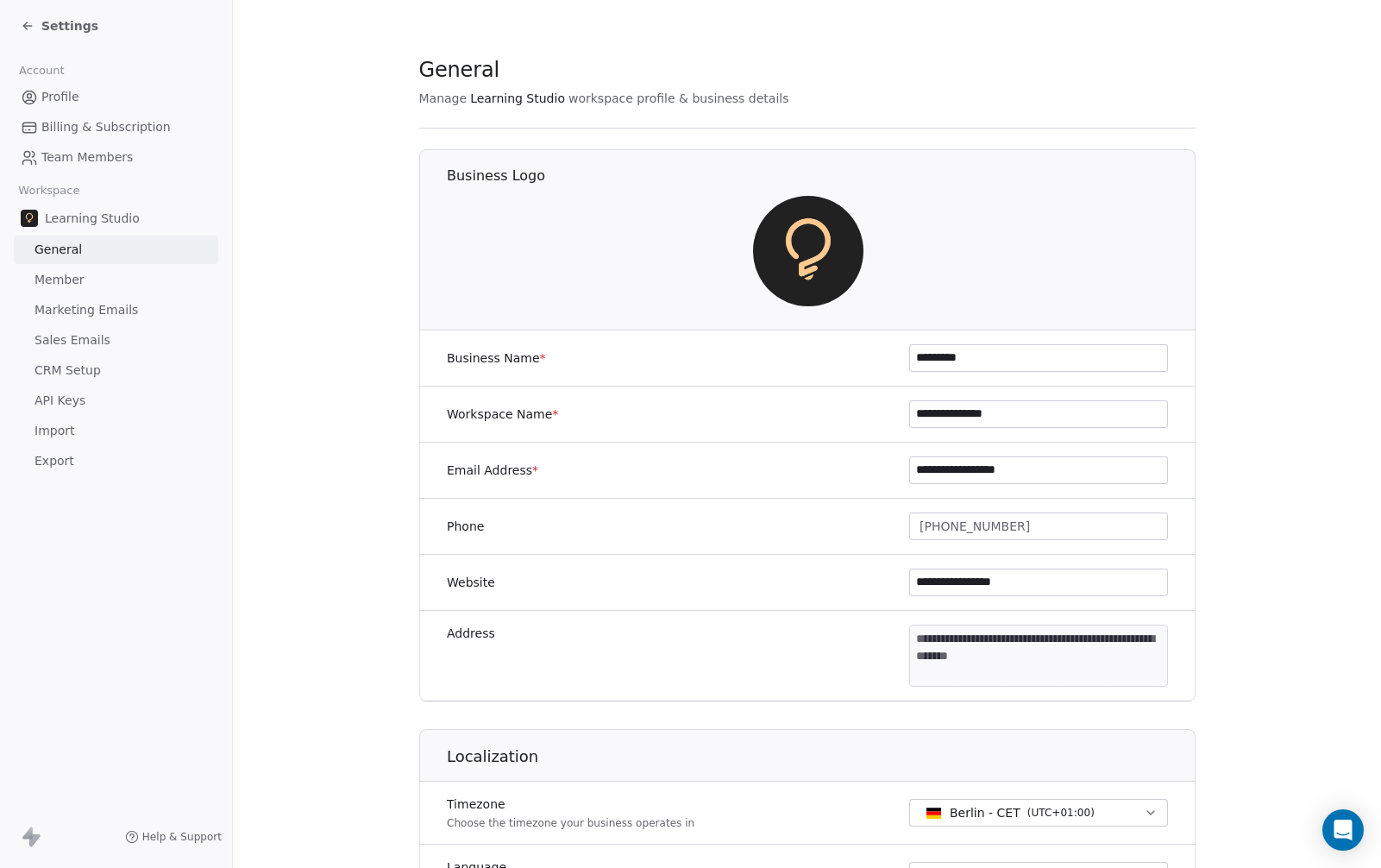
click at [137, 281] on link "Member" at bounding box center [115, 280] width 205 height 29
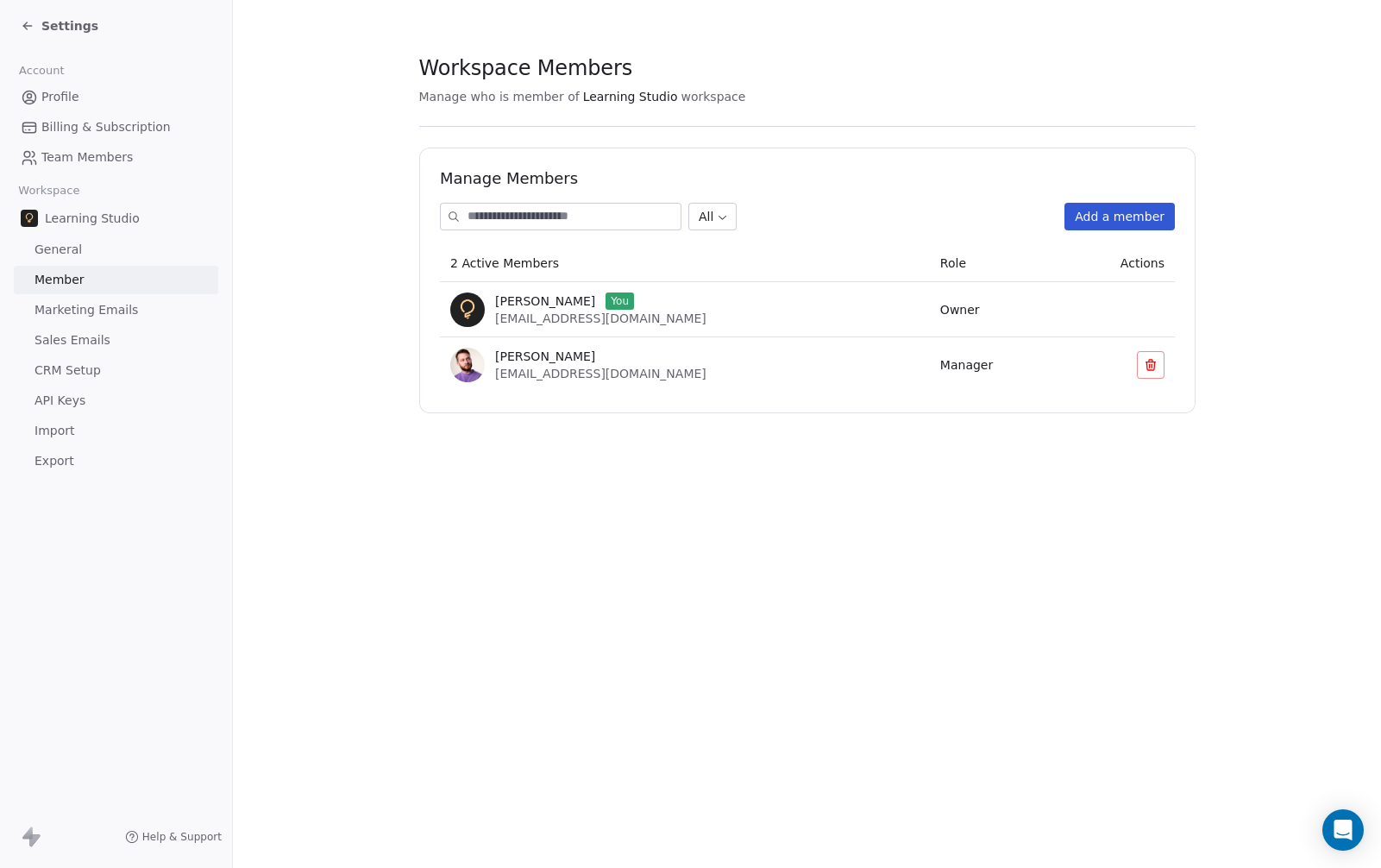
click at [130, 302] on span "Marketing Emails" at bounding box center [87, 310] width 104 height 18
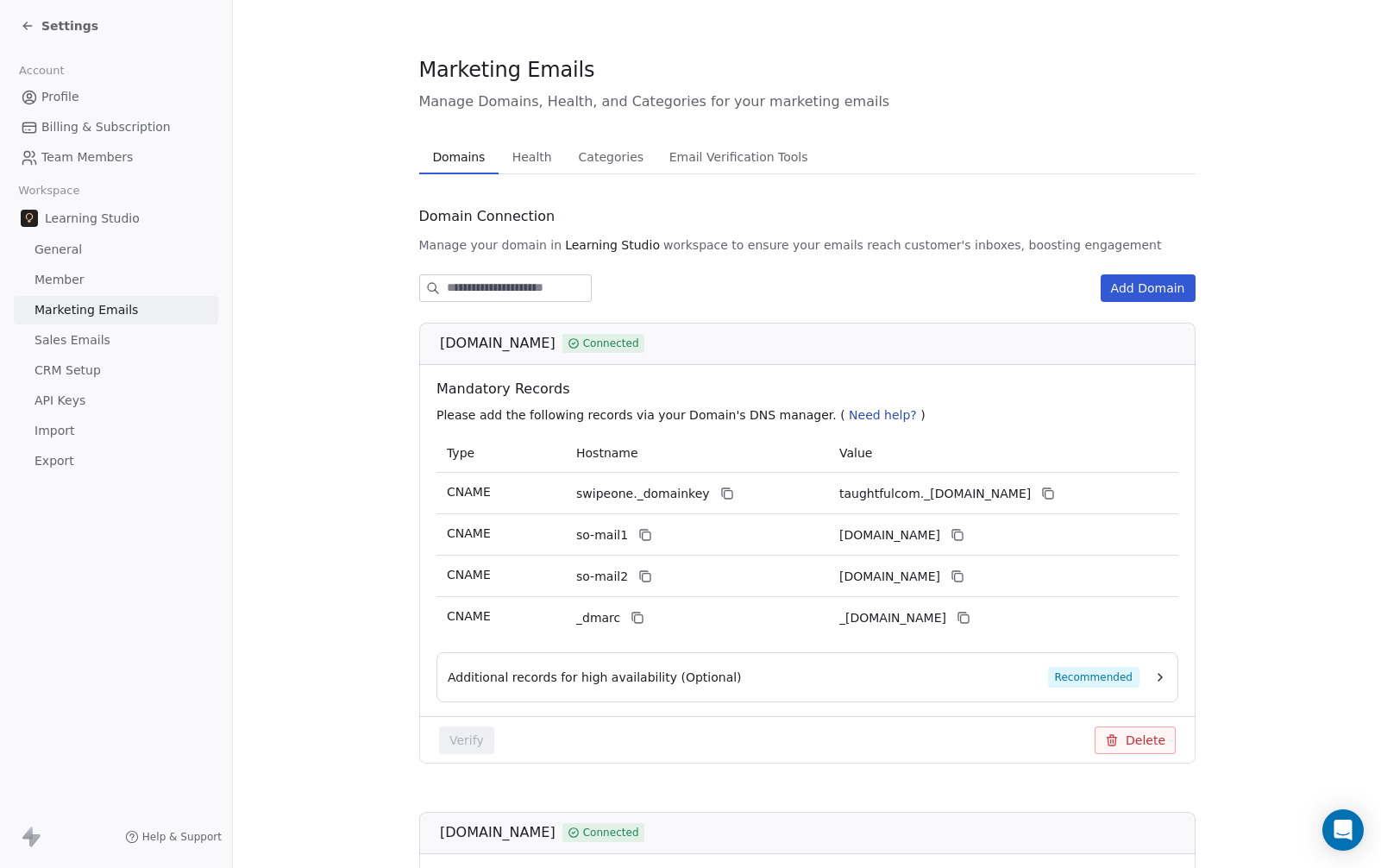
click at [130, 339] on link "Sales Emails" at bounding box center [115, 340] width 205 height 29
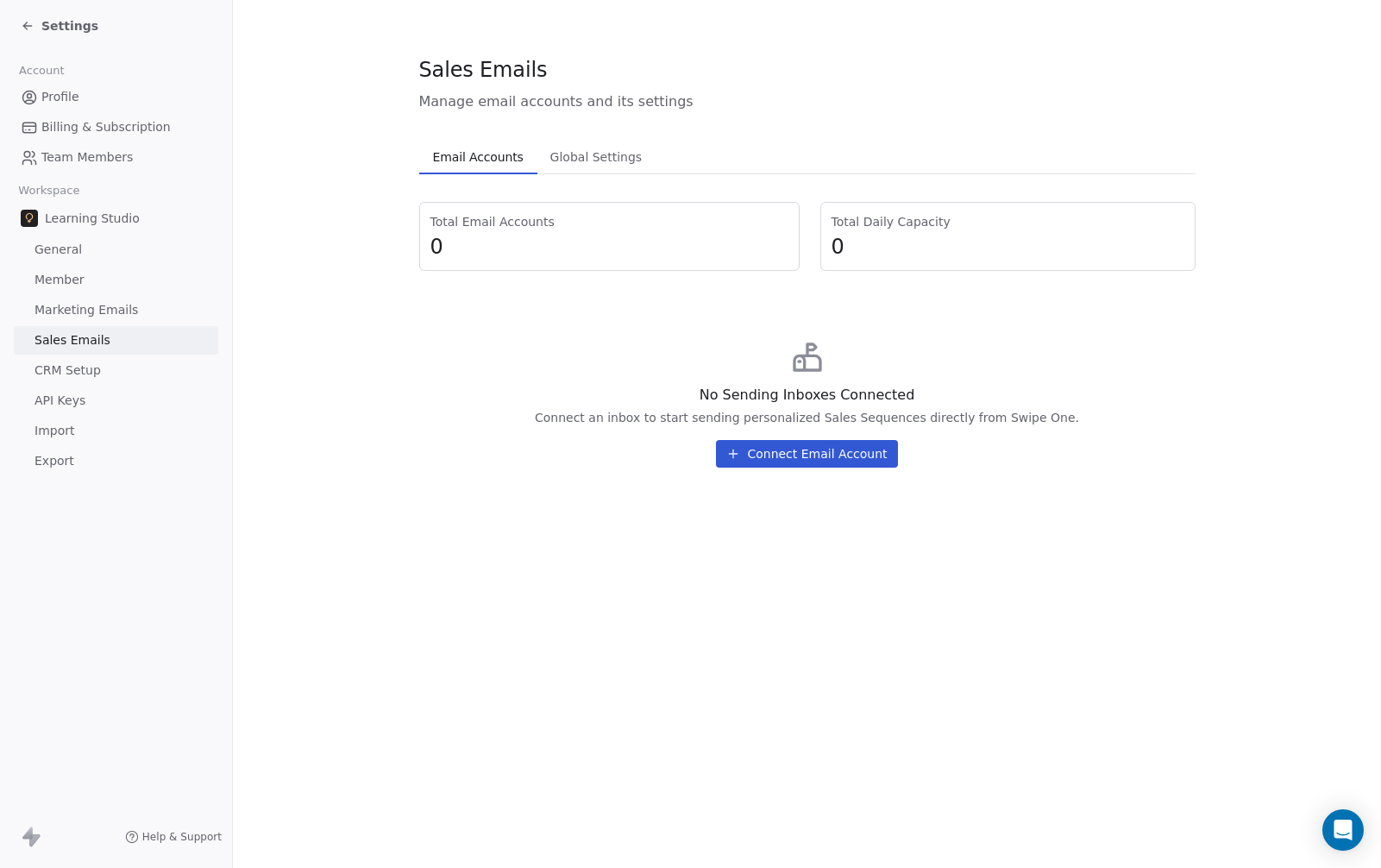
click at [119, 364] on link "CRM Setup" at bounding box center [115, 371] width 205 height 29
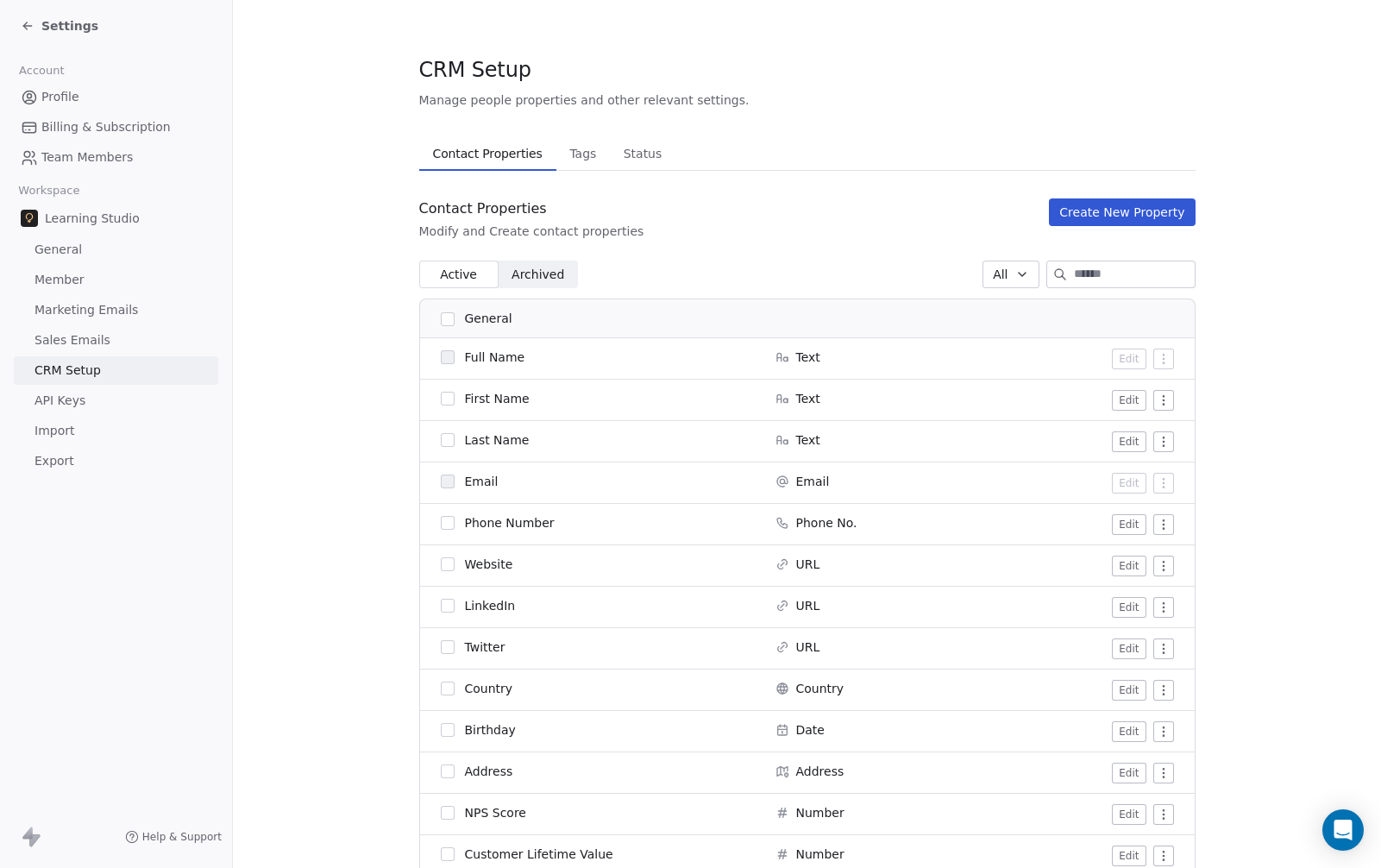
click at [115, 394] on link "API Keys" at bounding box center [115, 401] width 205 height 29
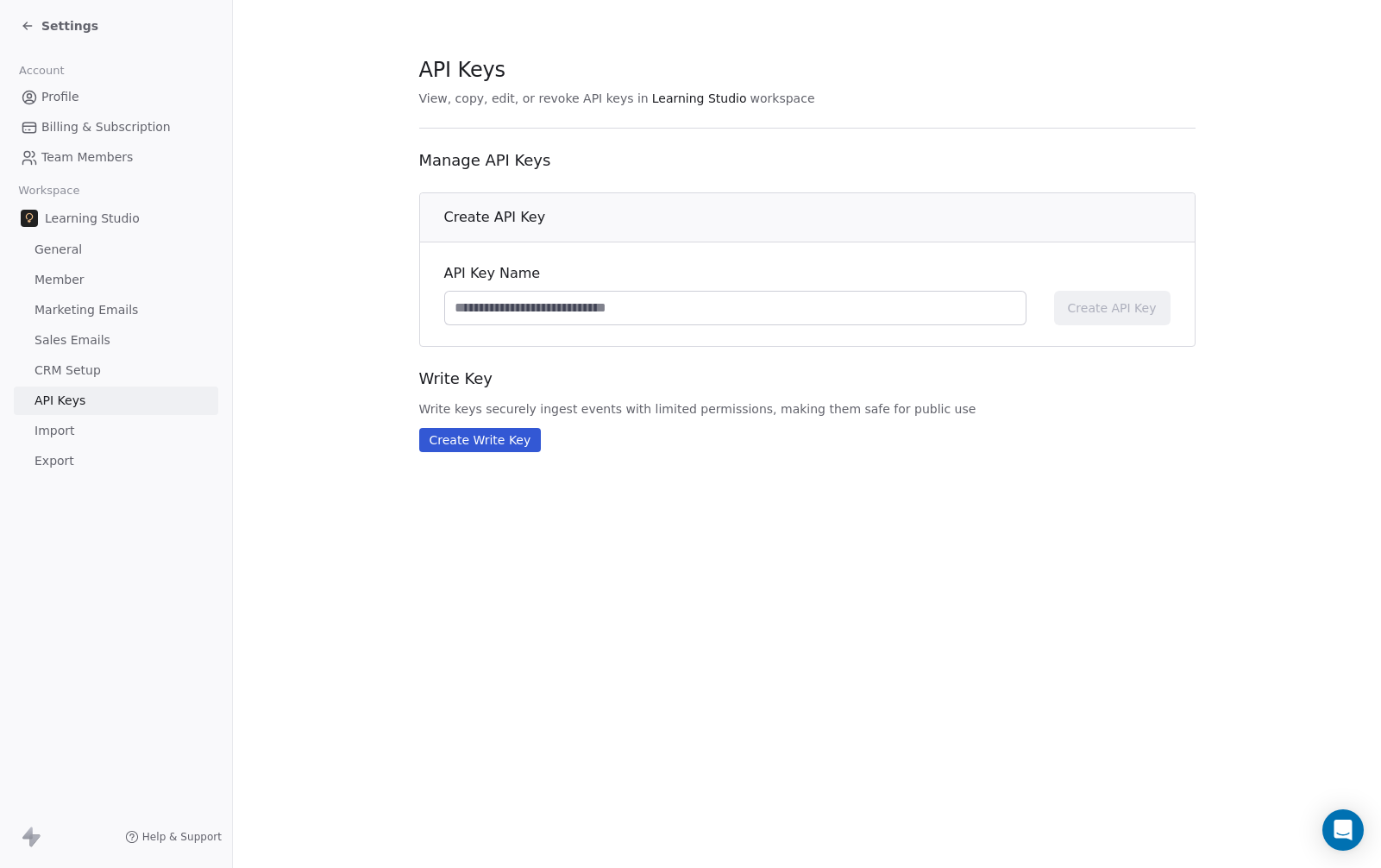
click at [107, 90] on link "Profile" at bounding box center [115, 97] width 205 height 29
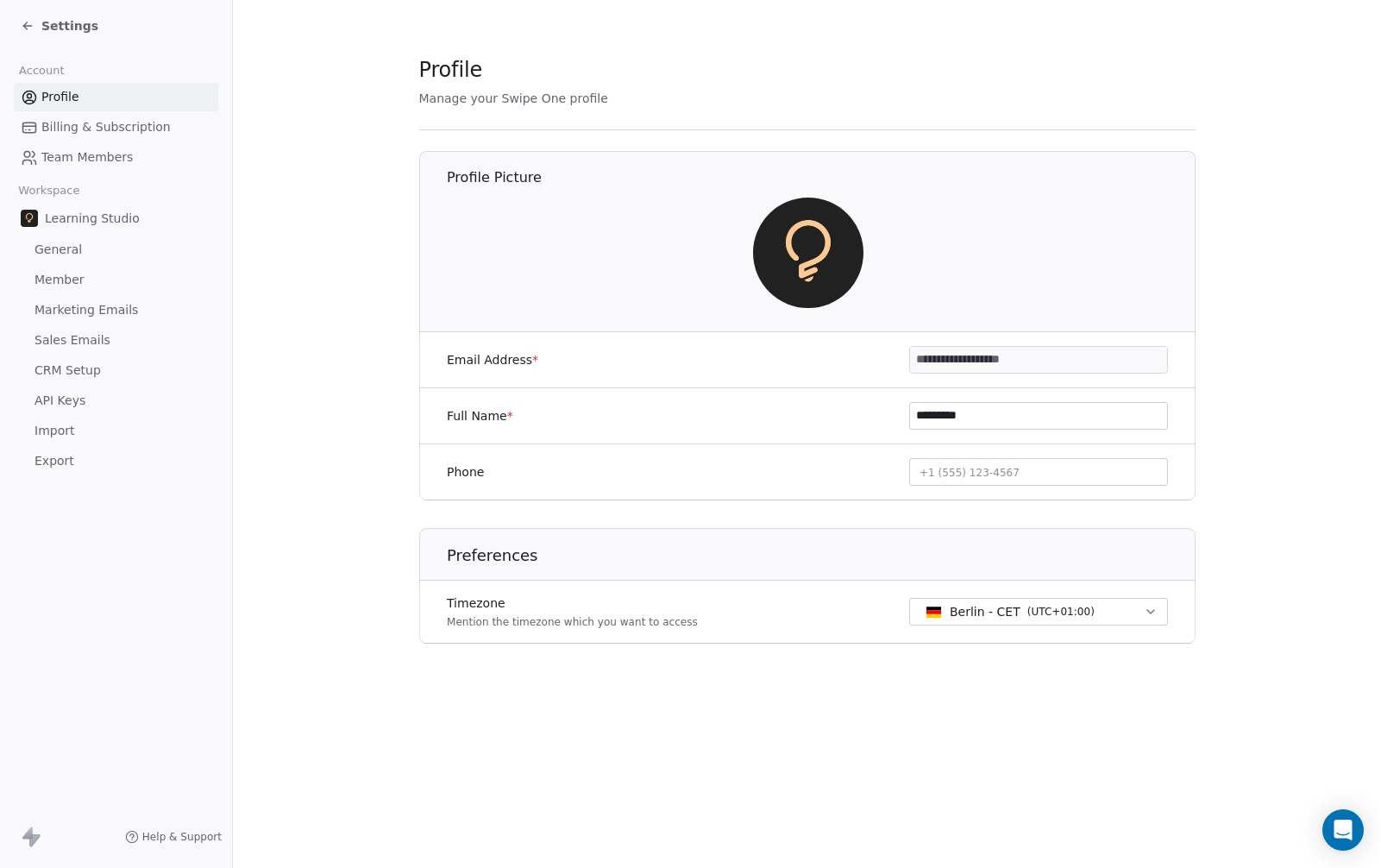
click at [60, 15] on div "Settings" at bounding box center [119, 25] width 197 height 24
click at [59, 20] on span "Settings" at bounding box center [69, 26] width 57 height 17
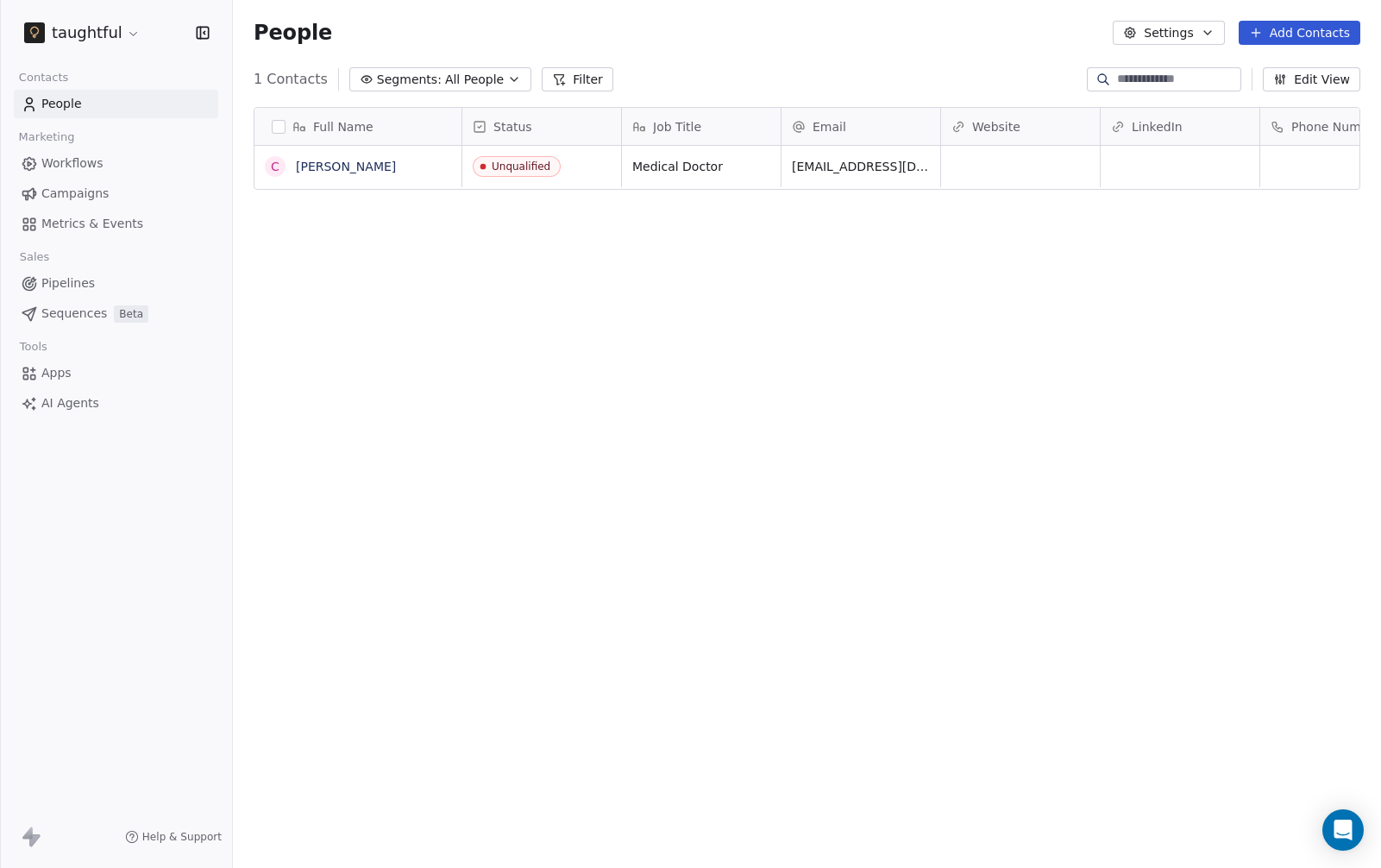
scroll to position [751, 1136]
click at [133, 165] on link "Workflows" at bounding box center [115, 163] width 205 height 29
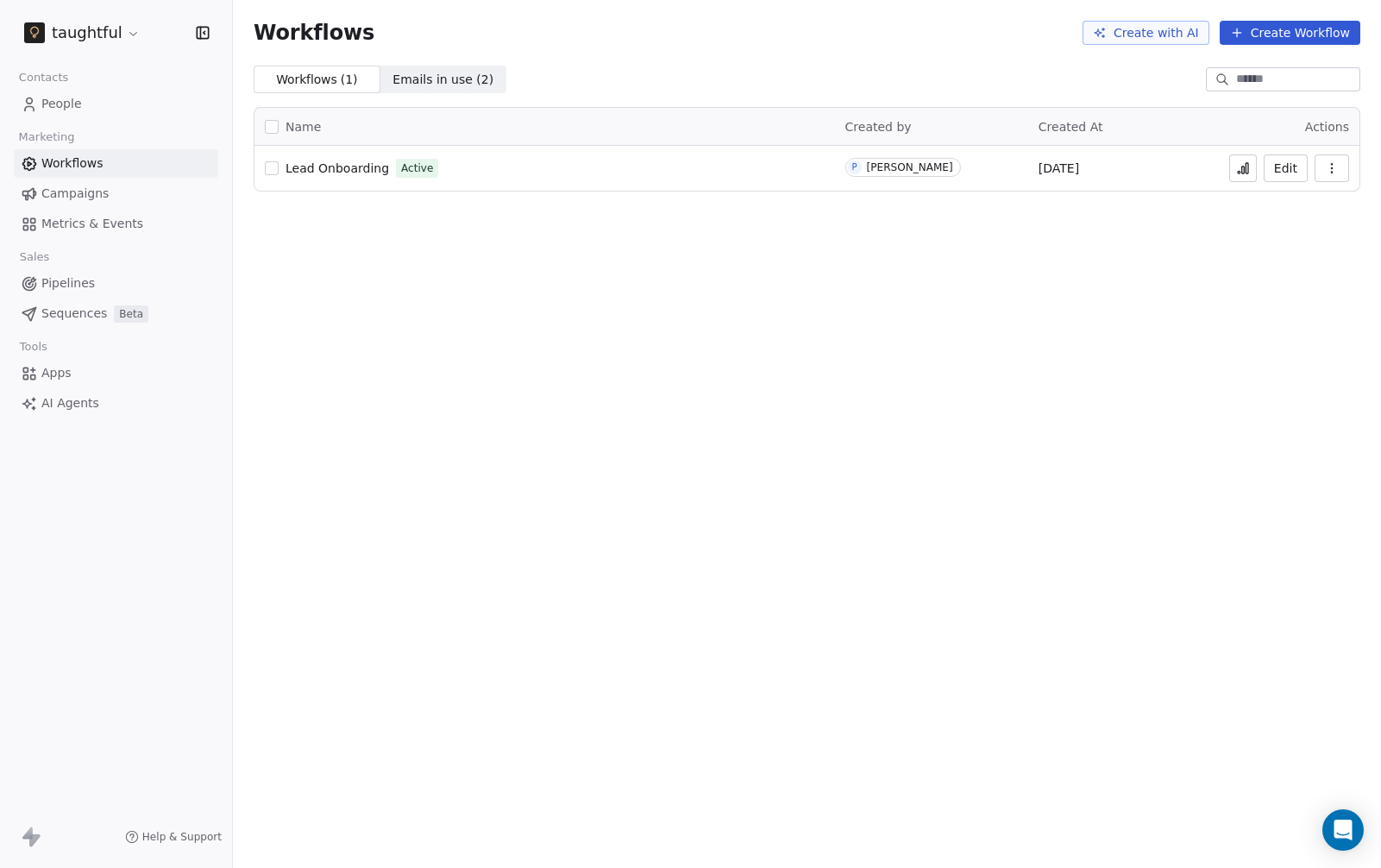
click at [1292, 168] on button "Edit" at bounding box center [1286, 168] width 44 height 28
click at [1339, 161] on icon "button" at bounding box center [1332, 168] width 13 height 13
click at [1297, 230] on span "Duplicate" at bounding box center [1289, 237] width 58 height 17
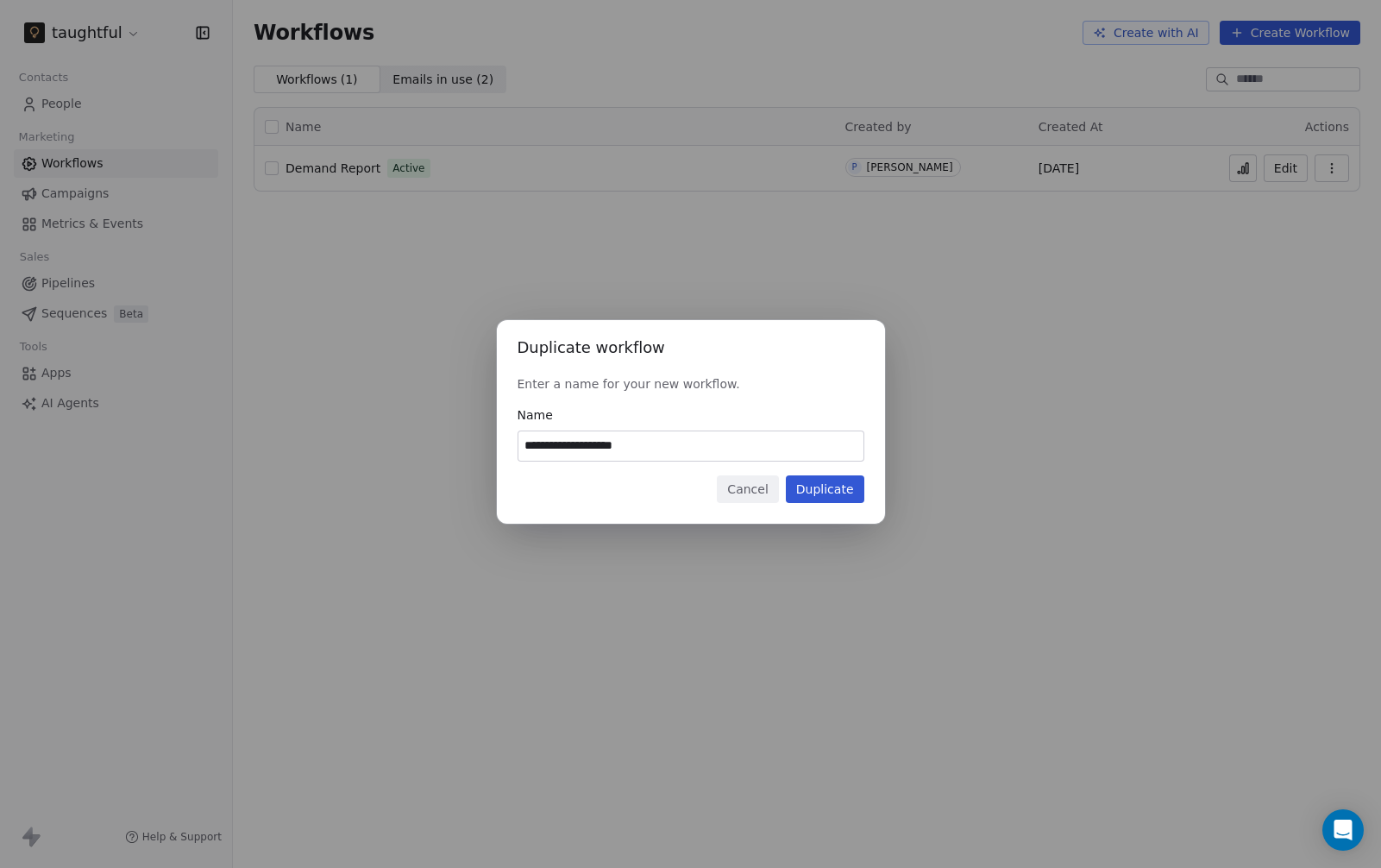
drag, startPoint x: 692, startPoint y: 444, endPoint x: 314, endPoint y: 417, distance: 379.0
click at [344, 418] on div "**********" at bounding box center [690, 434] width 1381 height 283
type input "**********"
click at [812, 487] on button "Duplicate" at bounding box center [825, 488] width 79 height 28
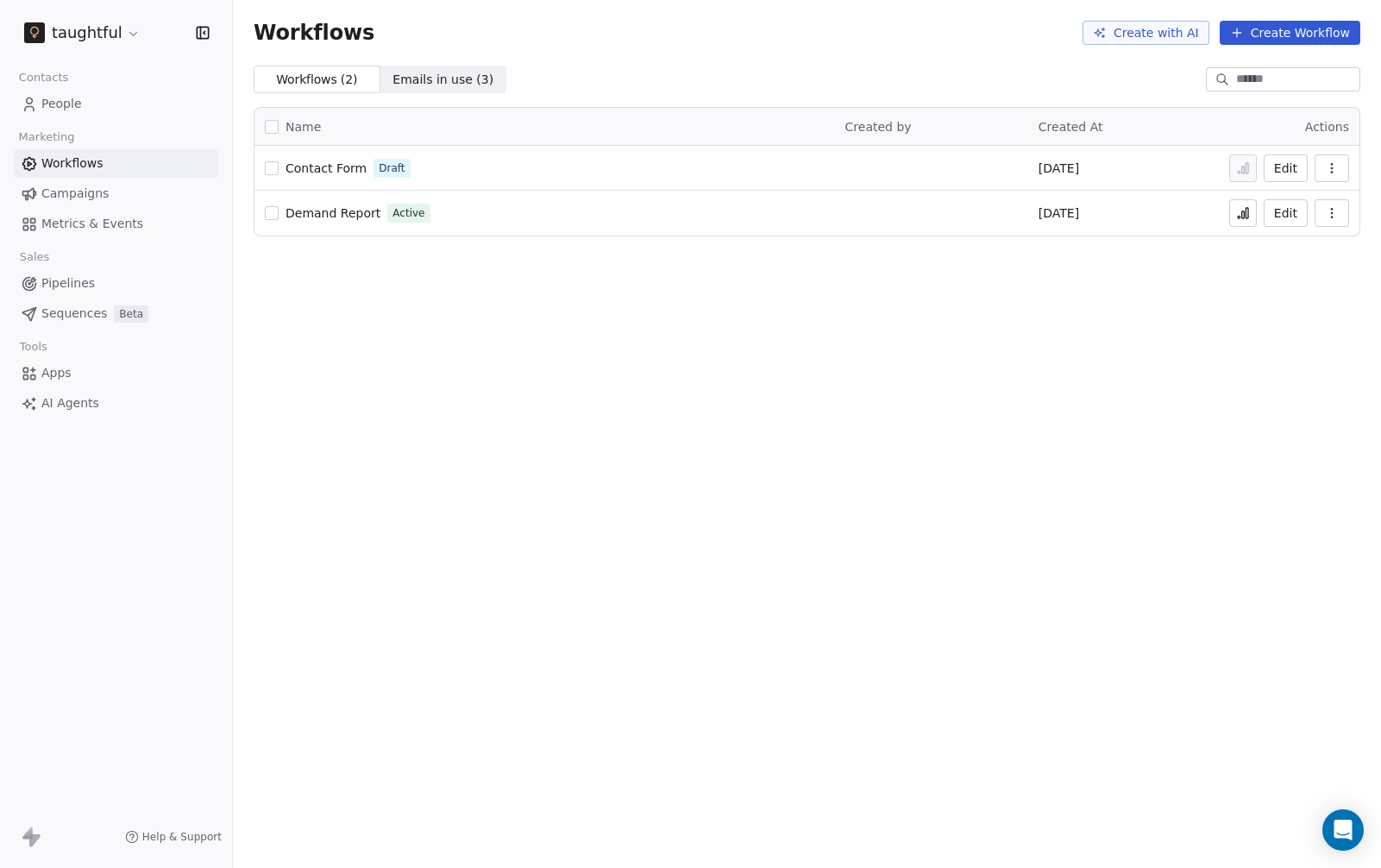
click at [122, 189] on link "Campaigns" at bounding box center [115, 194] width 205 height 29
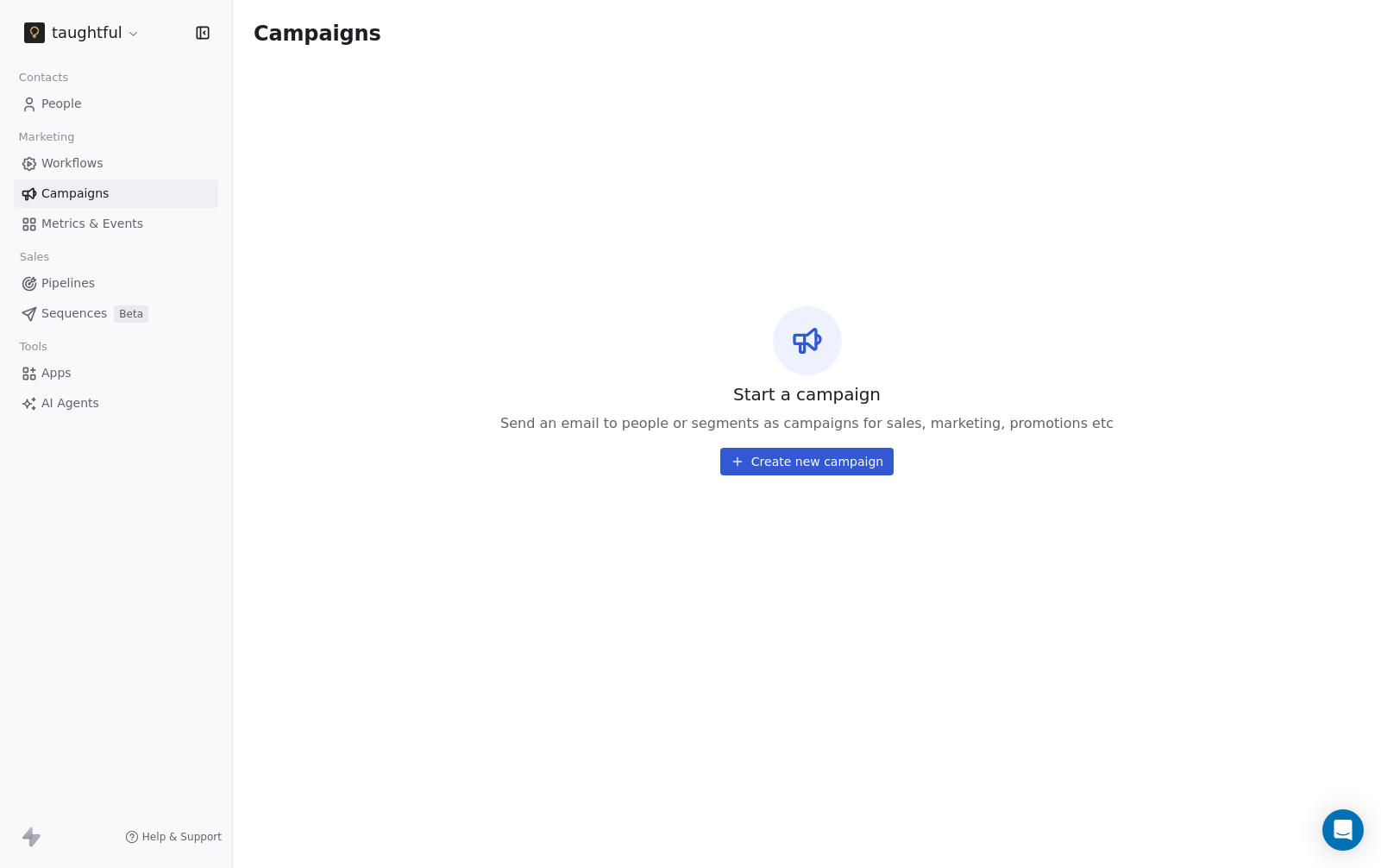
click at [107, 225] on span "Metrics & Events" at bounding box center [92, 223] width 102 height 18
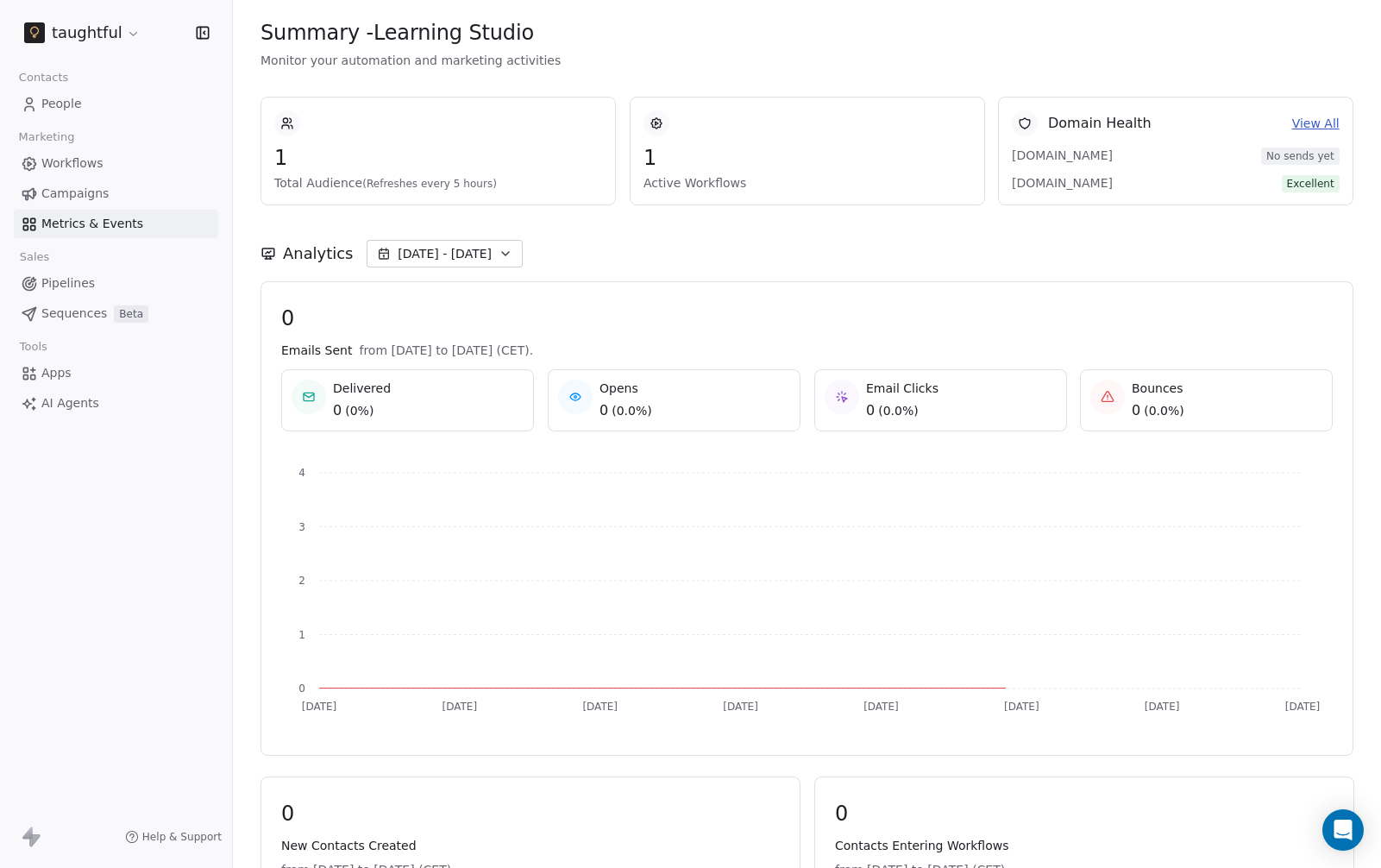
click at [104, 159] on link "Workflows" at bounding box center [115, 163] width 205 height 29
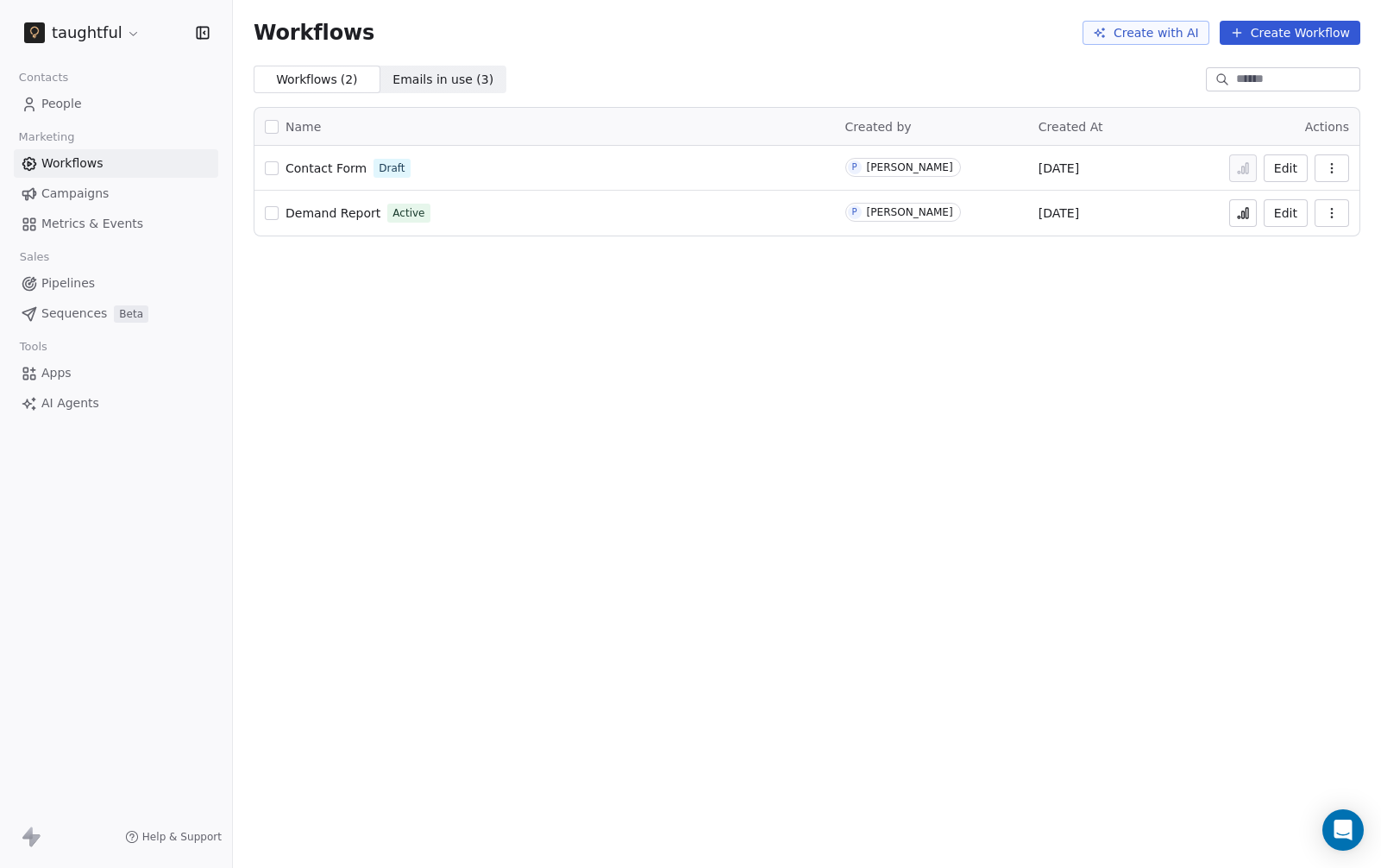
click at [1344, 170] on button "button" at bounding box center [1332, 168] width 35 height 28
click at [660, 301] on div "Workflows Create with AI Create Workflow Workflows ( 2 ) Workflows ( 2 ) Emails…" at bounding box center [807, 434] width 1148 height 868
click at [1333, 171] on icon "button" at bounding box center [1332, 168] width 13 height 13
click at [621, 255] on div "Workflows Create with AI Create Workflow Workflows ( 2 ) Workflows ( 2 ) Emails…" at bounding box center [807, 434] width 1148 height 868
click at [1358, 221] on td "Edit" at bounding box center [1291, 212] width 138 height 45
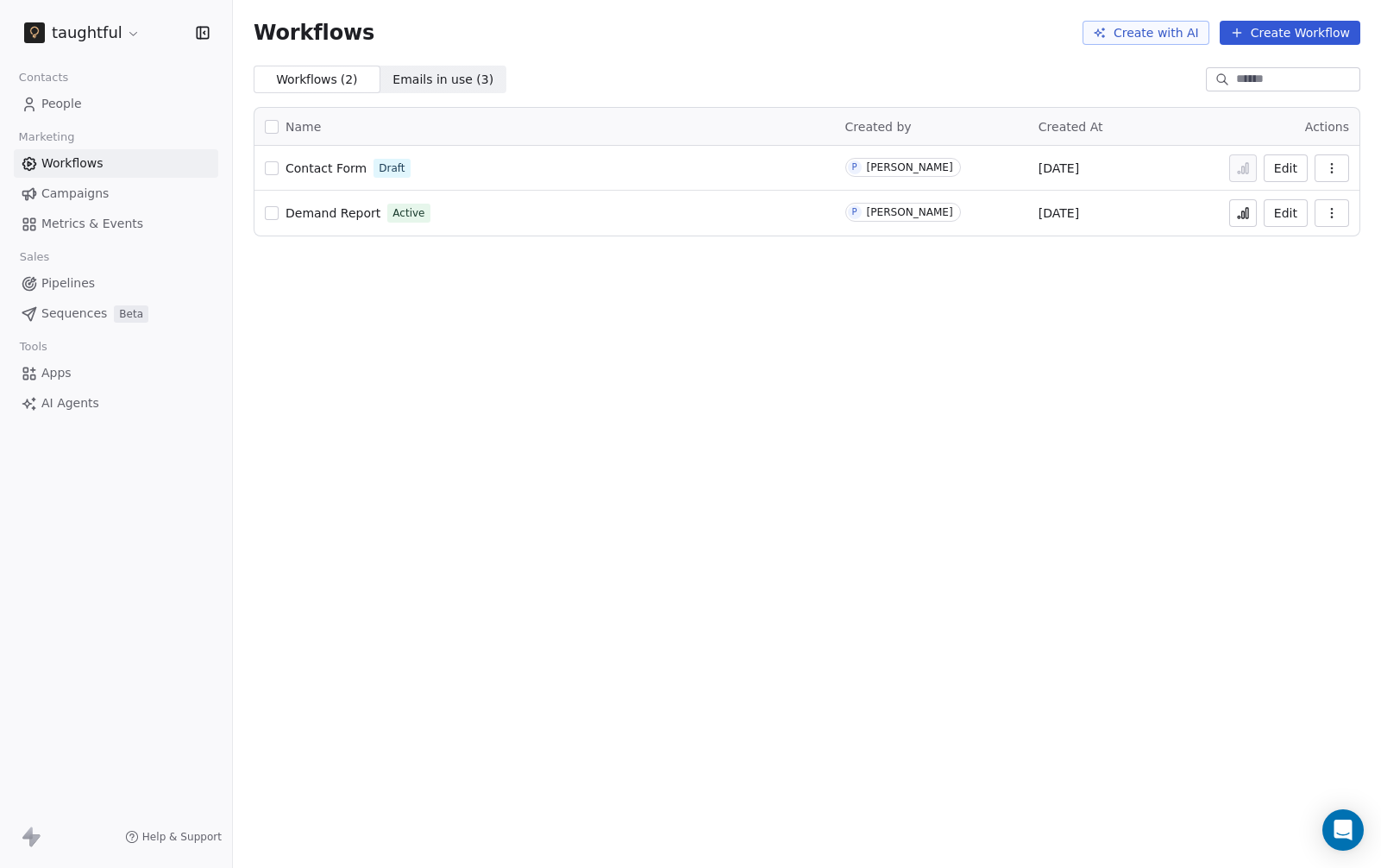
click at [1341, 220] on button "button" at bounding box center [1332, 212] width 35 height 28
click at [972, 265] on div "Workflows Create with AI Create Workflow Workflows ( 2 ) Workflows ( 2 ) Emails…" at bounding box center [807, 434] width 1148 height 868
click at [334, 216] on span "Demand Report" at bounding box center [333, 212] width 95 height 13
click at [358, 214] on span "Demand Report" at bounding box center [333, 212] width 95 height 13
click at [550, 220] on div "Demand Report Active" at bounding box center [544, 212] width 560 height 24
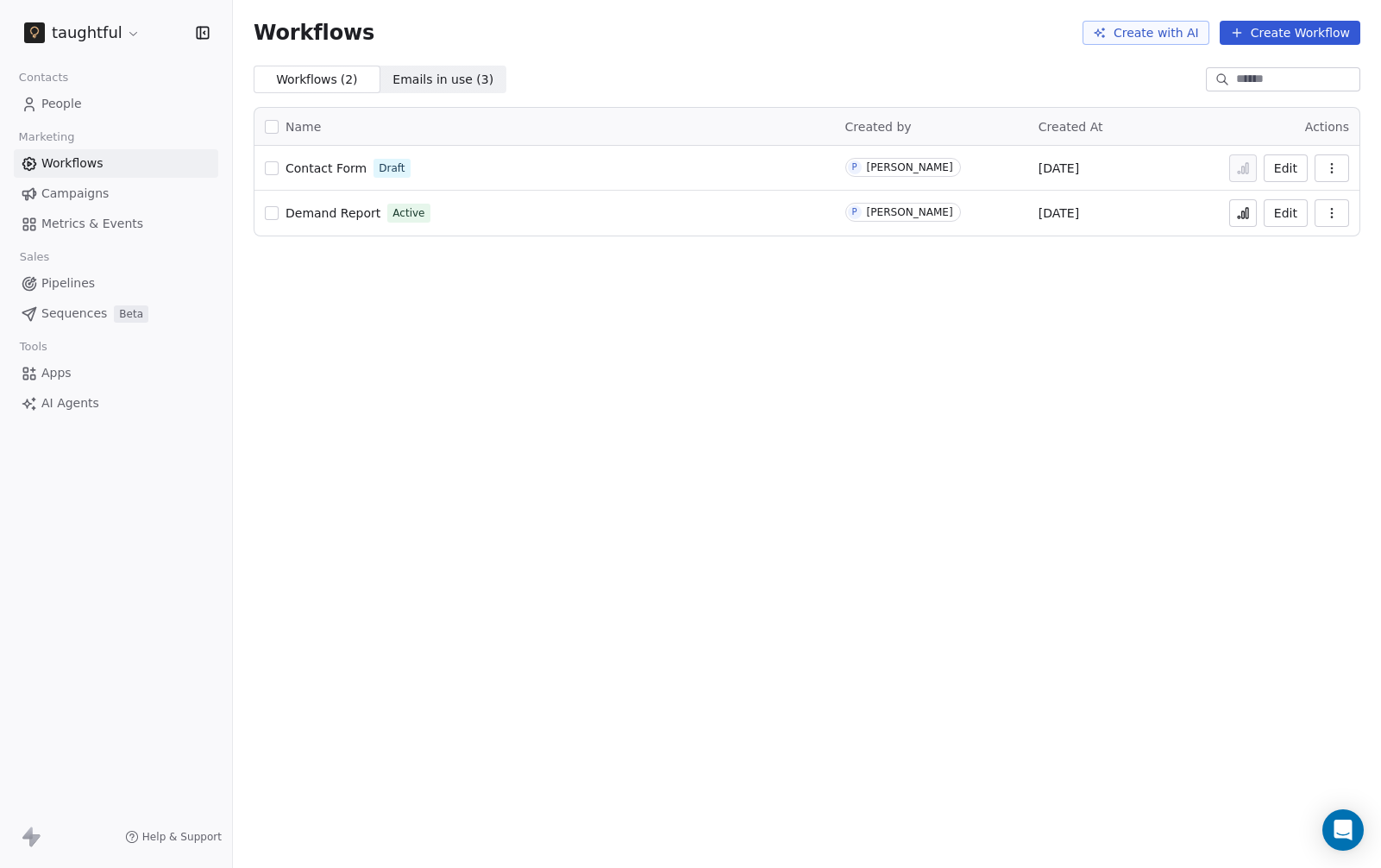
click at [447, 161] on div "Contact Form Draft" at bounding box center [544, 167] width 560 height 24
click at [93, 187] on span "Campaigns" at bounding box center [75, 193] width 67 height 18
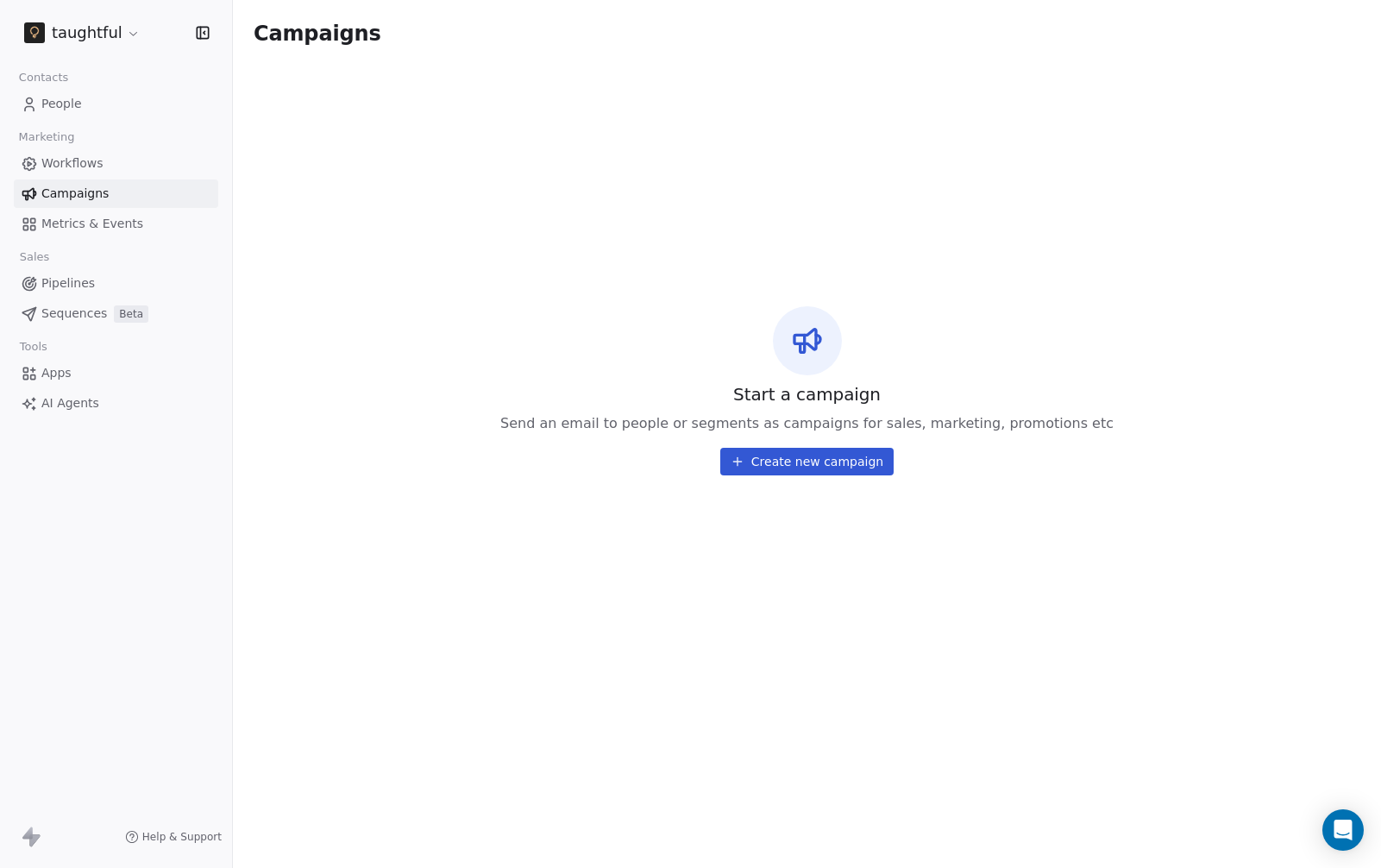
click at [91, 162] on span "Workflows" at bounding box center [72, 163] width 63 height 18
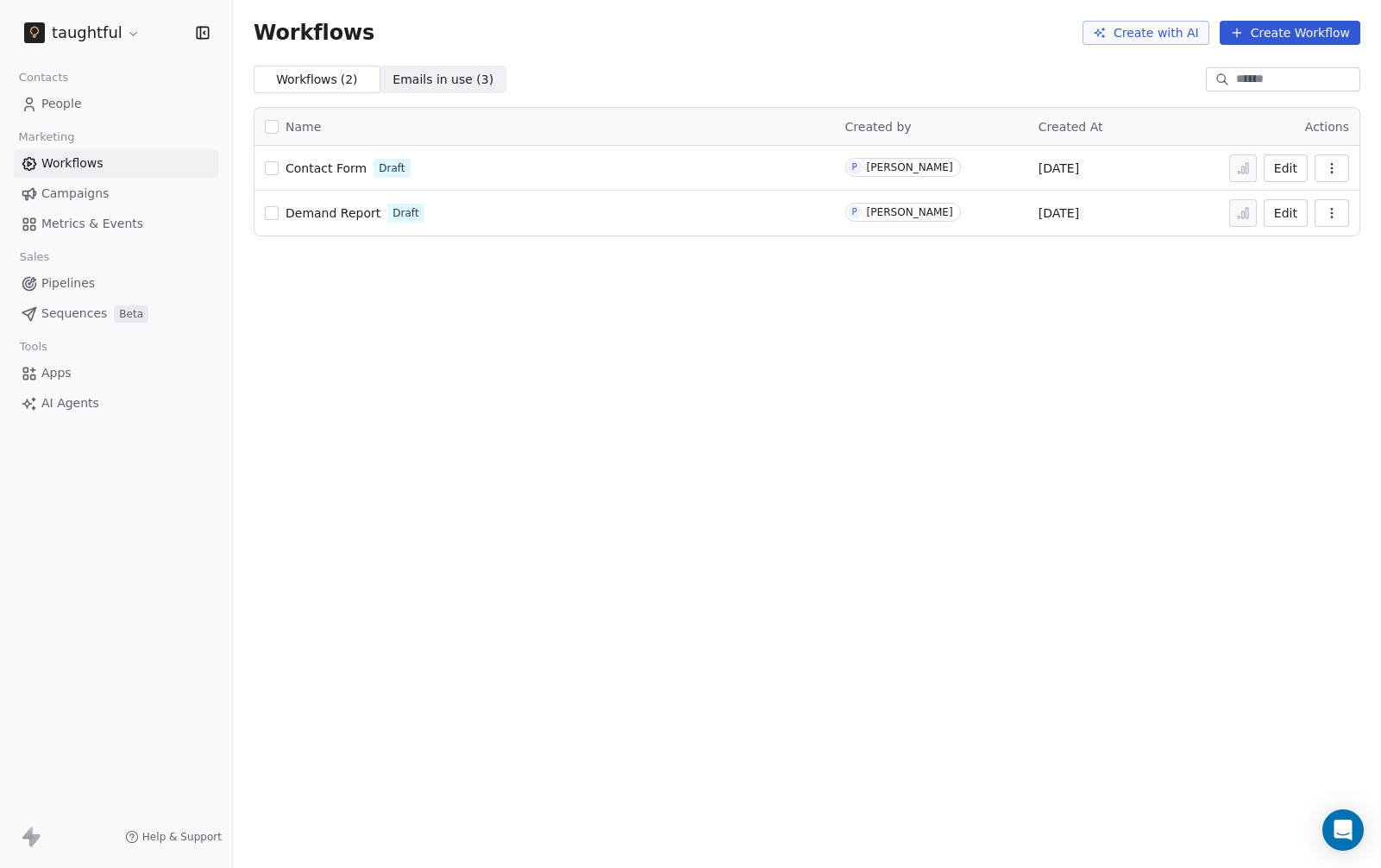
click at [339, 169] on span "Contact Form" at bounding box center [326, 168] width 81 height 13
click at [1280, 171] on button "Edit" at bounding box center [1286, 168] width 44 height 28
click at [307, 221] on link "Demand Report" at bounding box center [333, 213] width 95 height 17
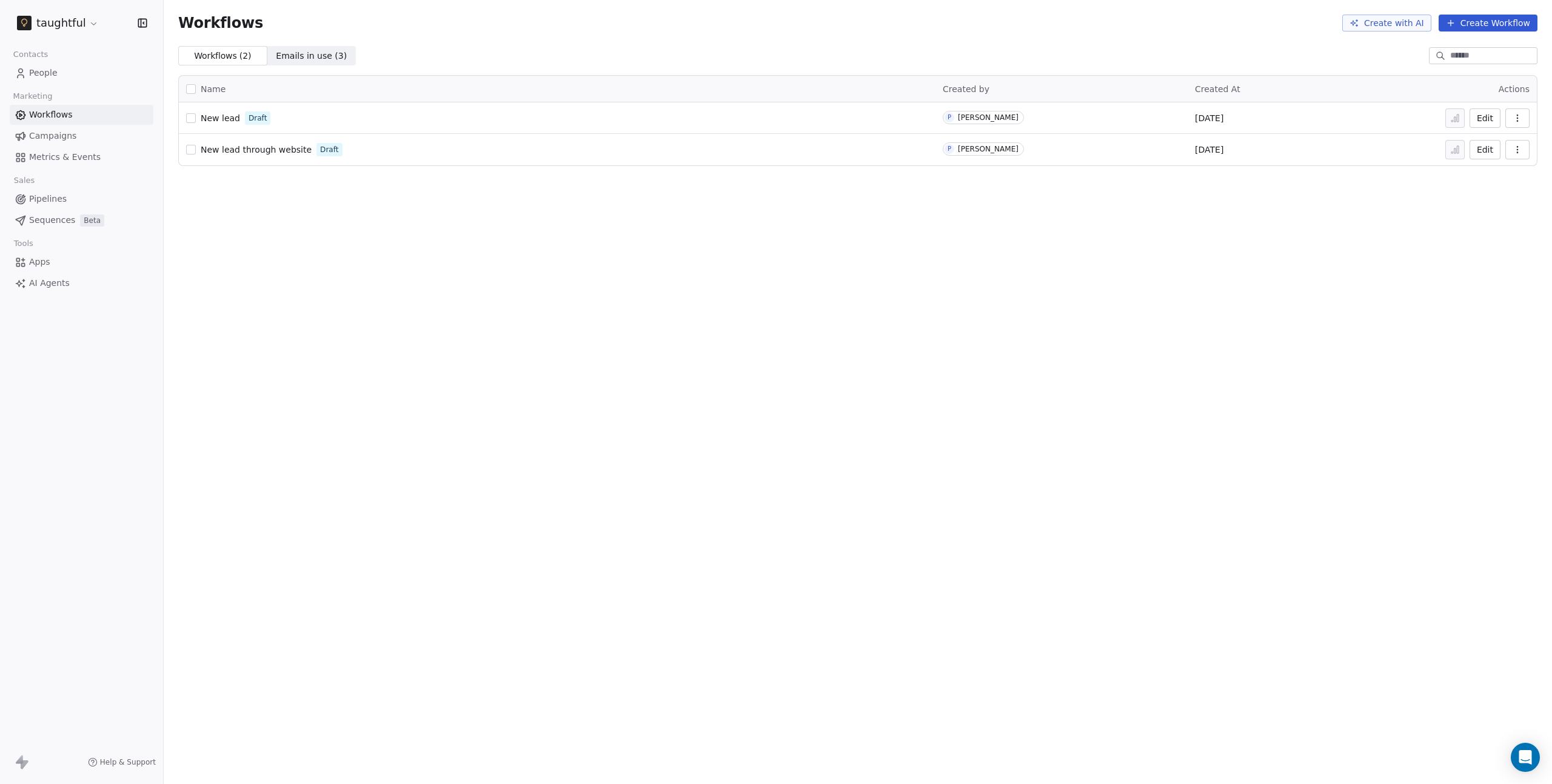
click at [228, 126] on div "New lead Draft" at bounding box center [557, 117] width 742 height 17
click at [226, 120] on span "New lead" at bounding box center [220, 118] width 39 height 9
click at [194, 120] on button "button" at bounding box center [191, 118] width 9 height 9
click at [1511, 119] on button "button" at bounding box center [1518, 118] width 24 height 20
click at [1474, 205] on span "Delete" at bounding box center [1480, 205] width 28 height 12
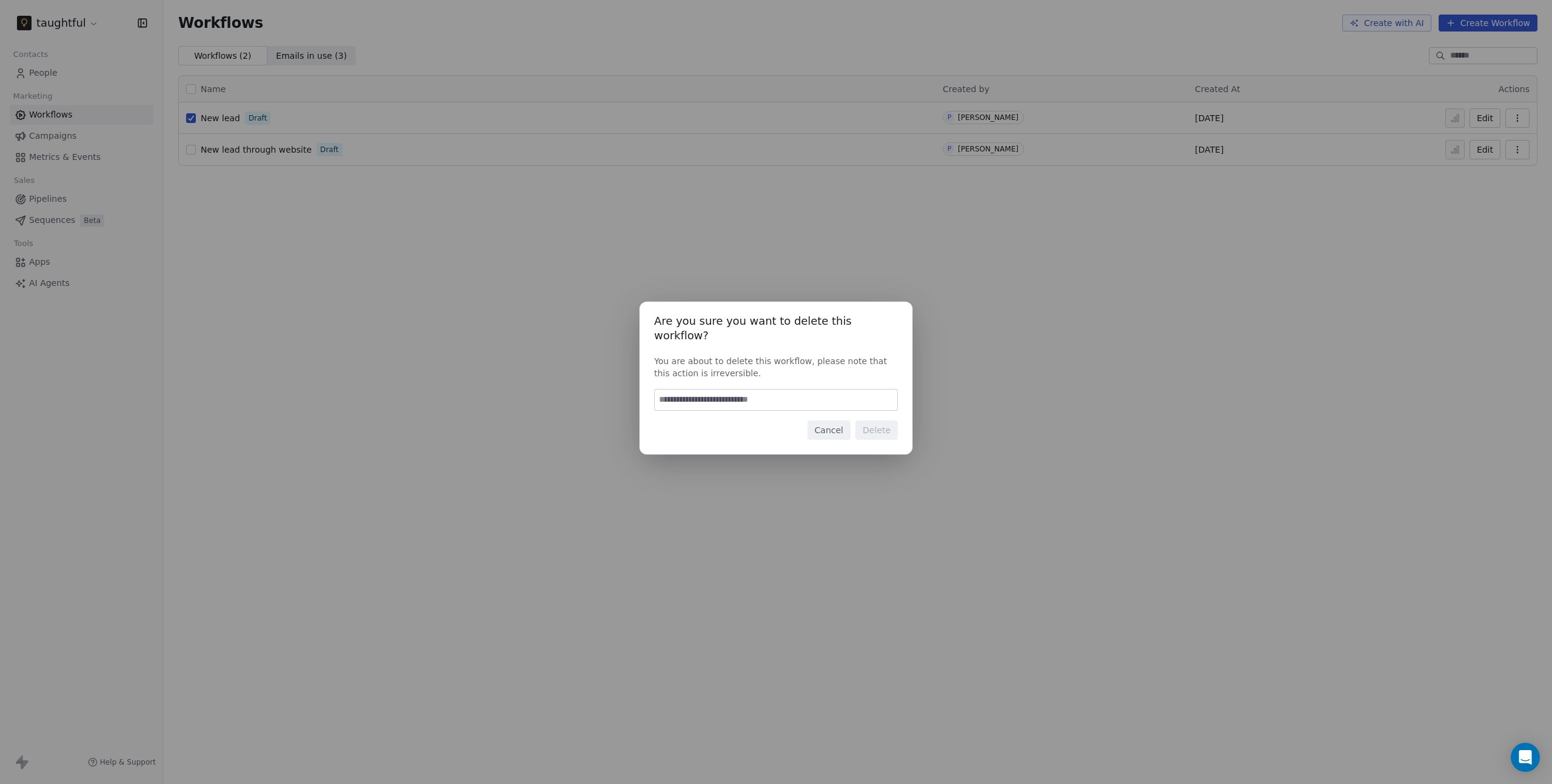
click at [806, 390] on input at bounding box center [776, 400] width 243 height 21
type input "******"
click at [890, 429] on button "Delete" at bounding box center [876, 430] width 43 height 20
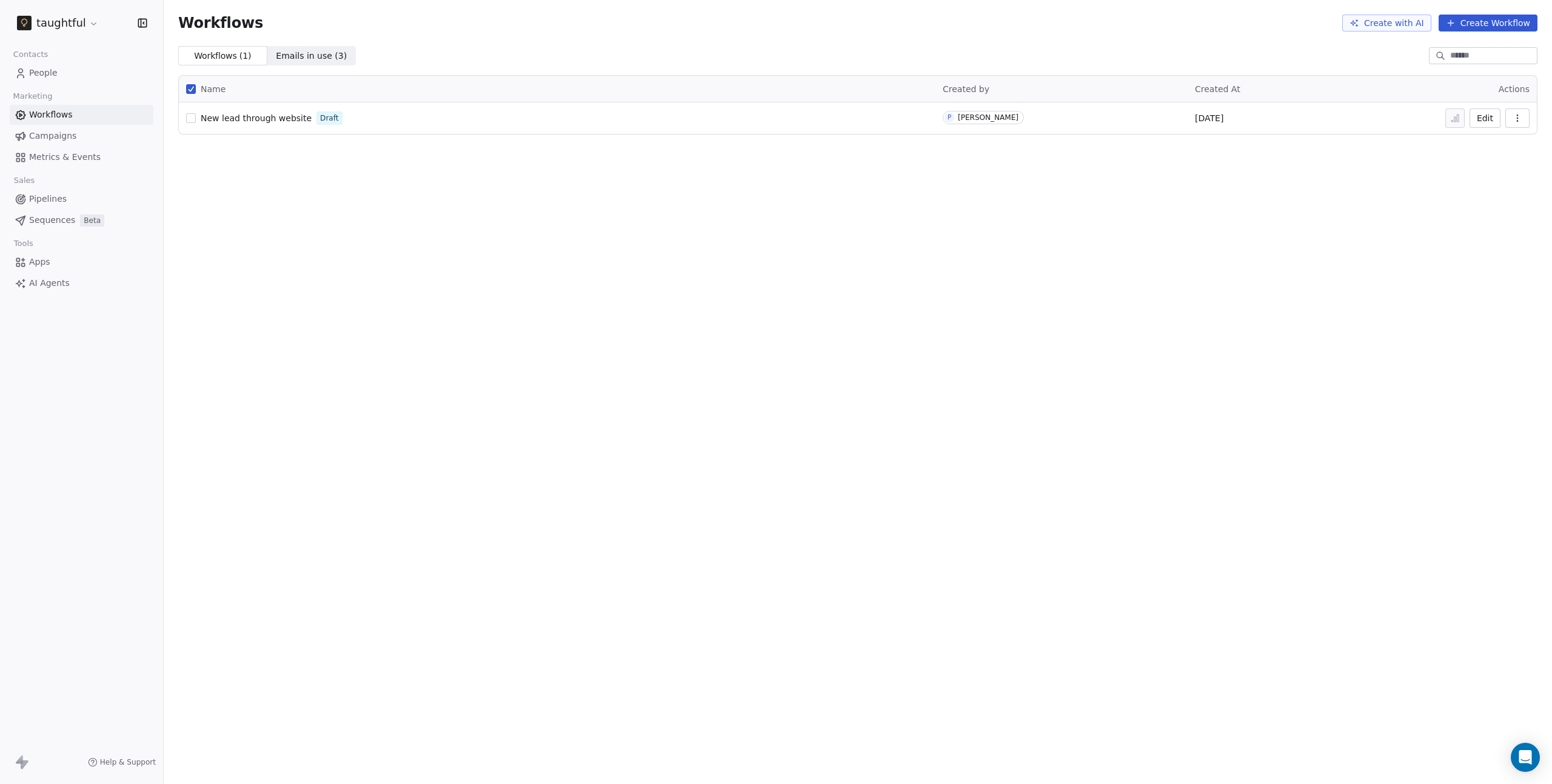
click at [410, 122] on div "New lead through website Draft" at bounding box center [557, 117] width 742 height 17
click at [284, 124] on link "New lead through website" at bounding box center [256, 118] width 111 height 12
